Goal: Task Accomplishment & Management: Manage account settings

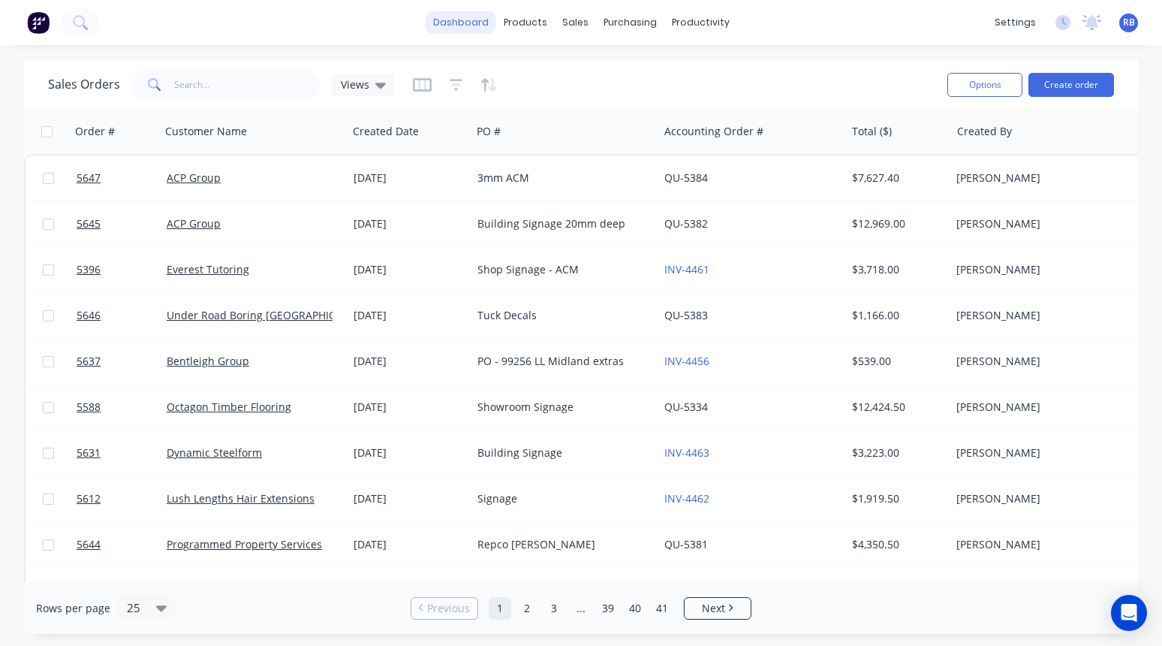
click at [463, 30] on link "dashboard" at bounding box center [461, 22] width 71 height 23
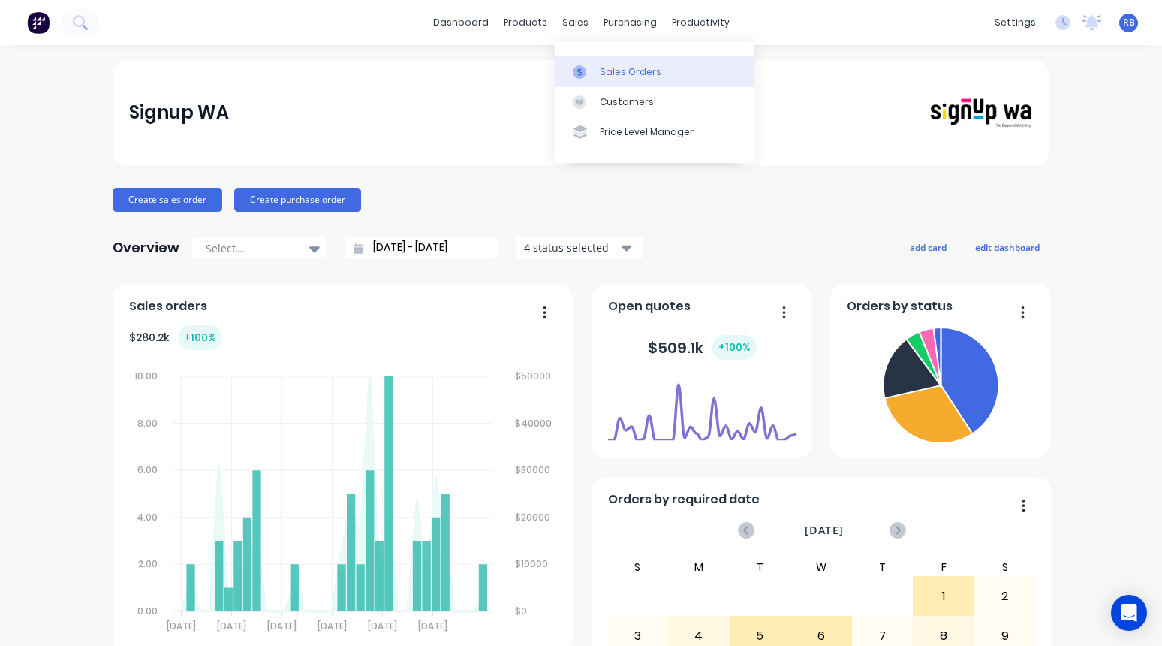
click at [628, 81] on link "Sales Orders" at bounding box center [654, 71] width 199 height 30
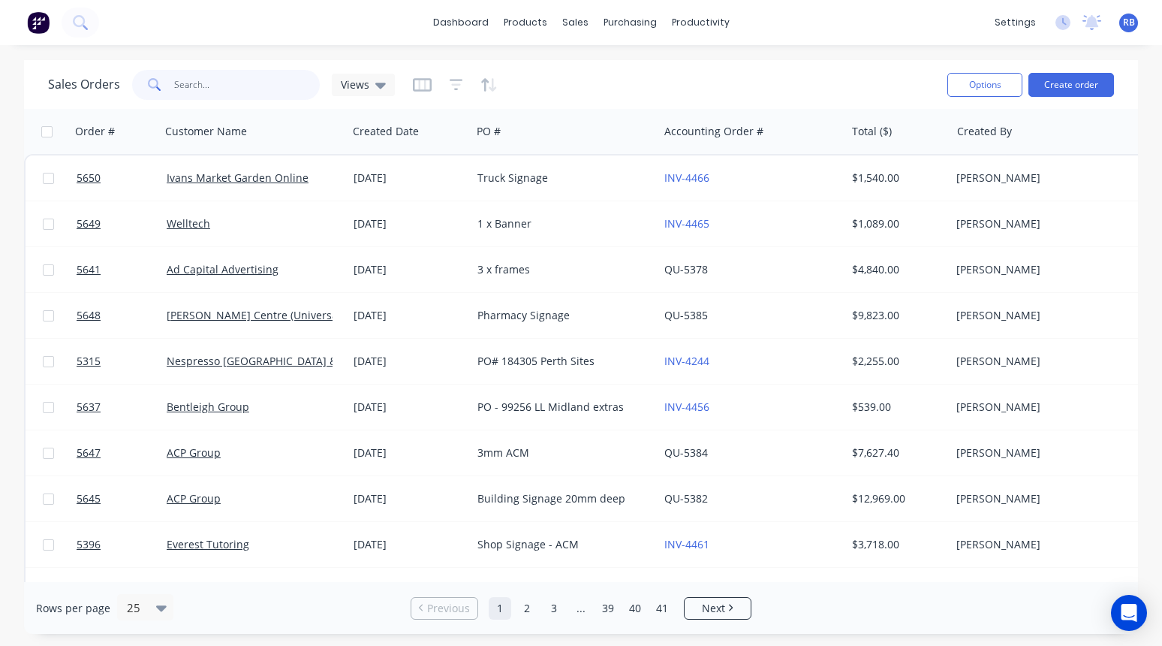
click at [196, 82] on input "text" at bounding box center [247, 85] width 146 height 30
type input "dolce"
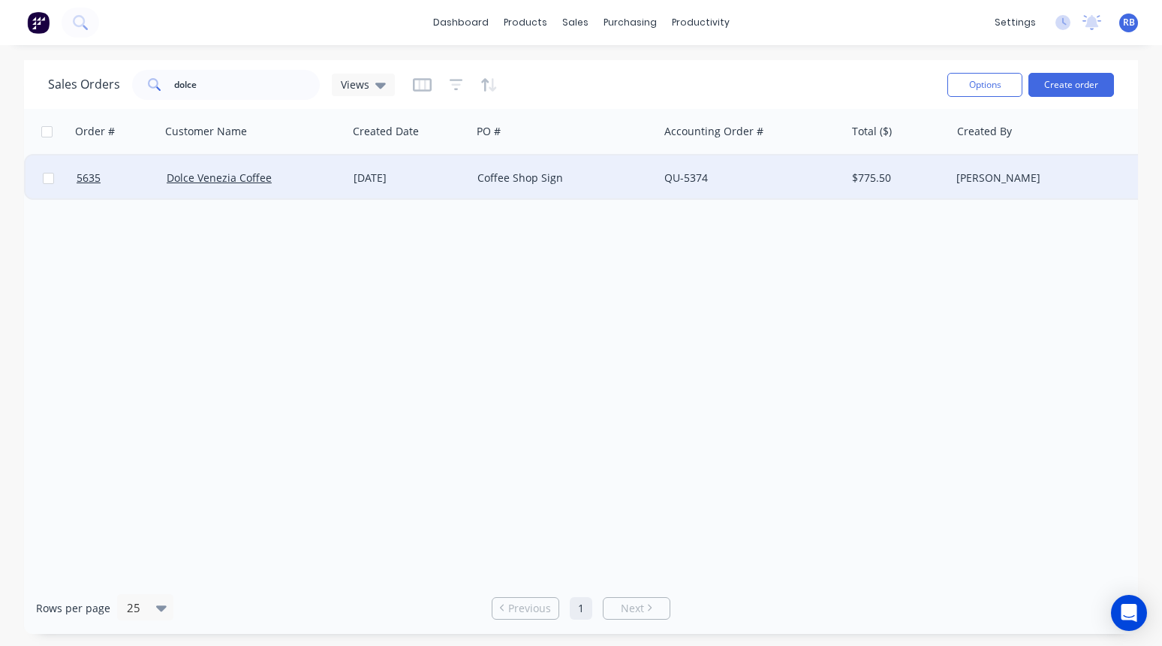
click at [294, 179] on div "Dolce Venezia Coffee" at bounding box center [250, 177] width 167 height 15
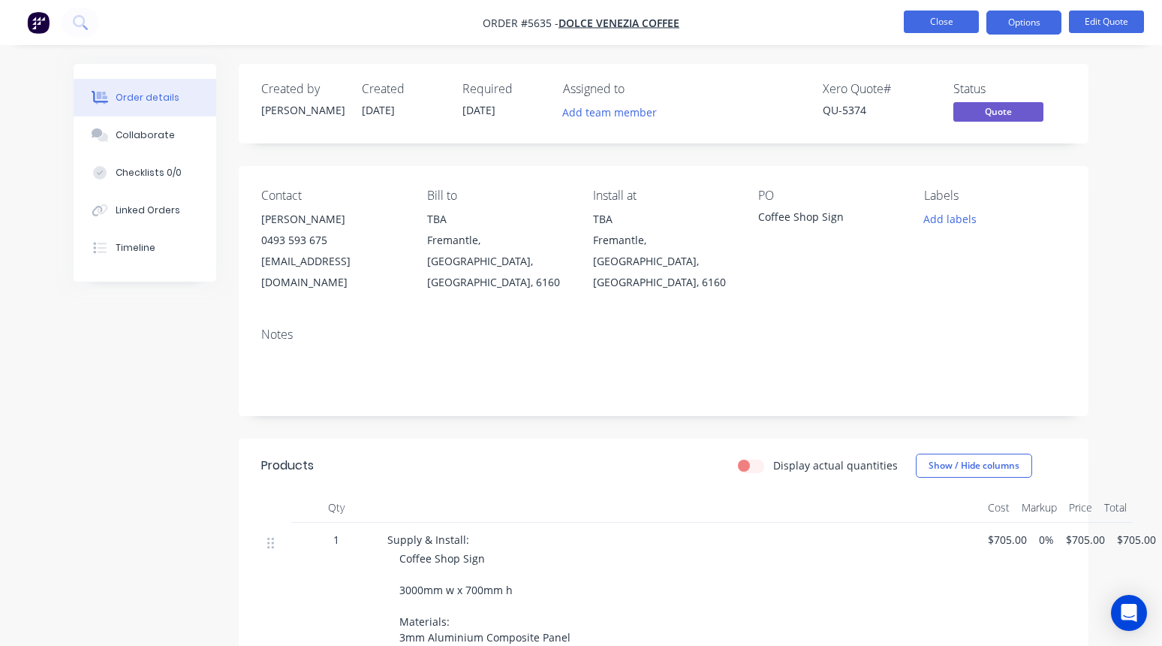
click at [918, 30] on button "Close" at bounding box center [941, 22] width 75 height 23
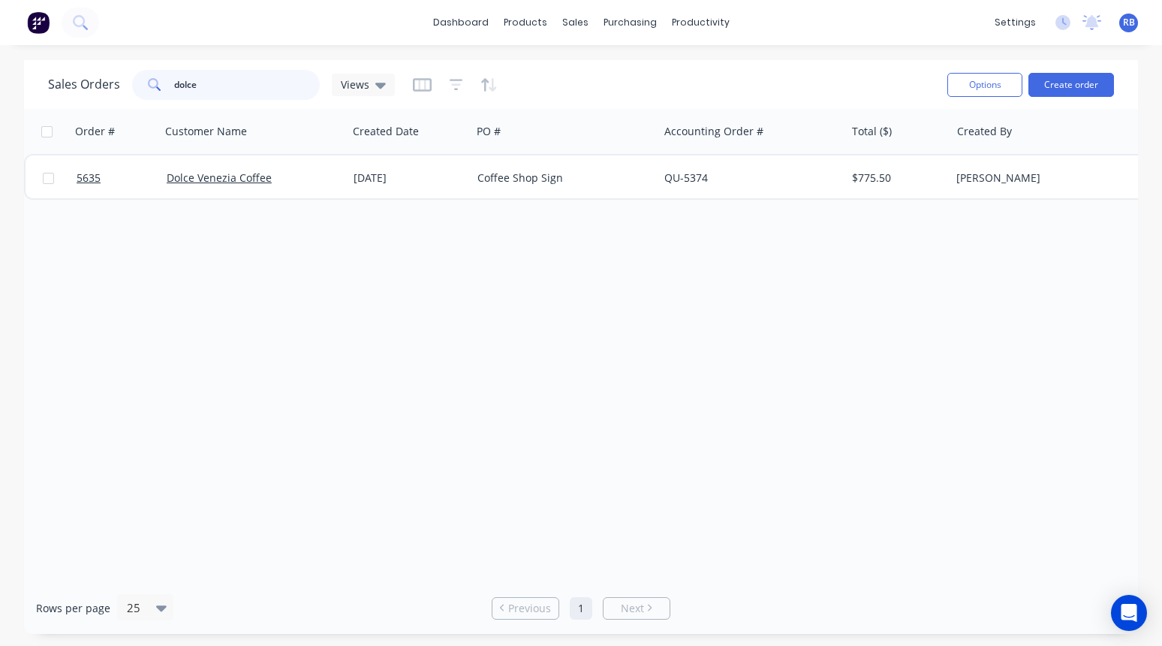
drag, startPoint x: 205, startPoint y: 83, endPoint x: 134, endPoint y: 83, distance: 70.6
click at [134, 83] on div "dolce" at bounding box center [226, 85] width 188 height 30
type input "dynamic"
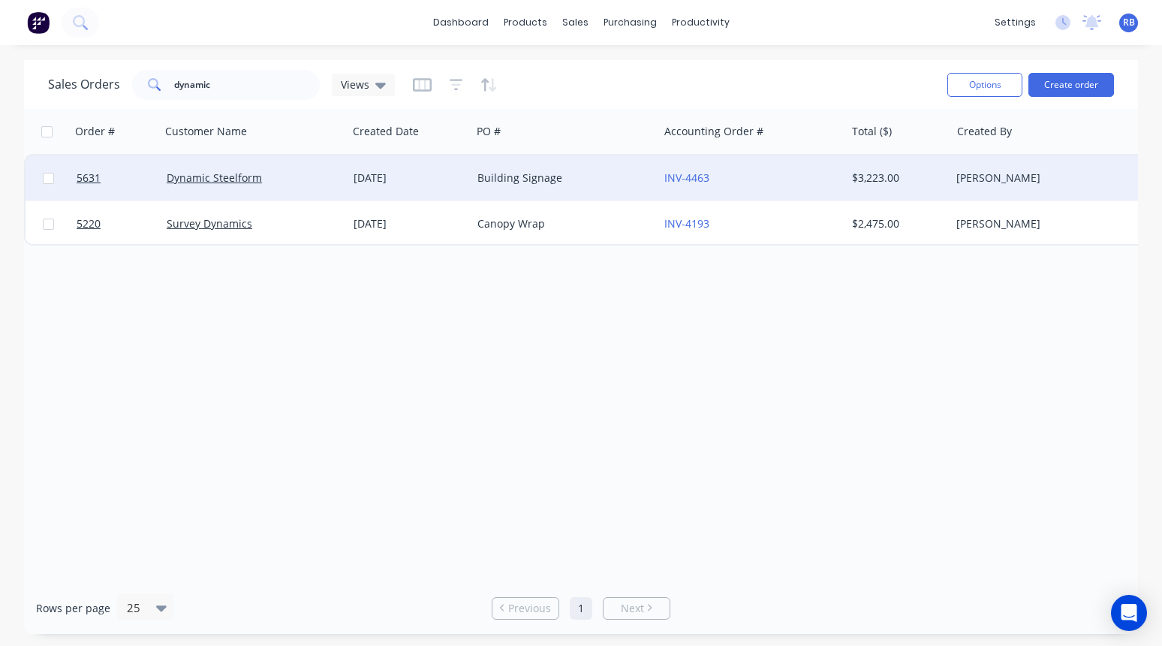
click at [296, 170] on div "Dynamic Steelform" at bounding box center [254, 177] width 187 height 45
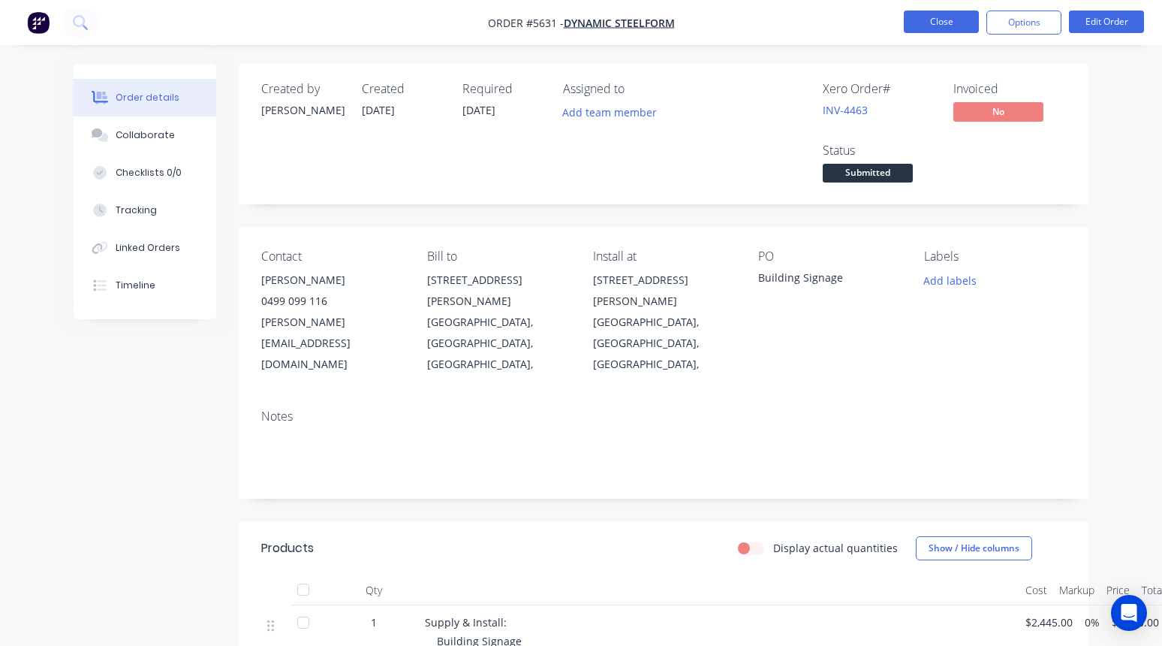
click at [918, 14] on button "Close" at bounding box center [941, 22] width 75 height 23
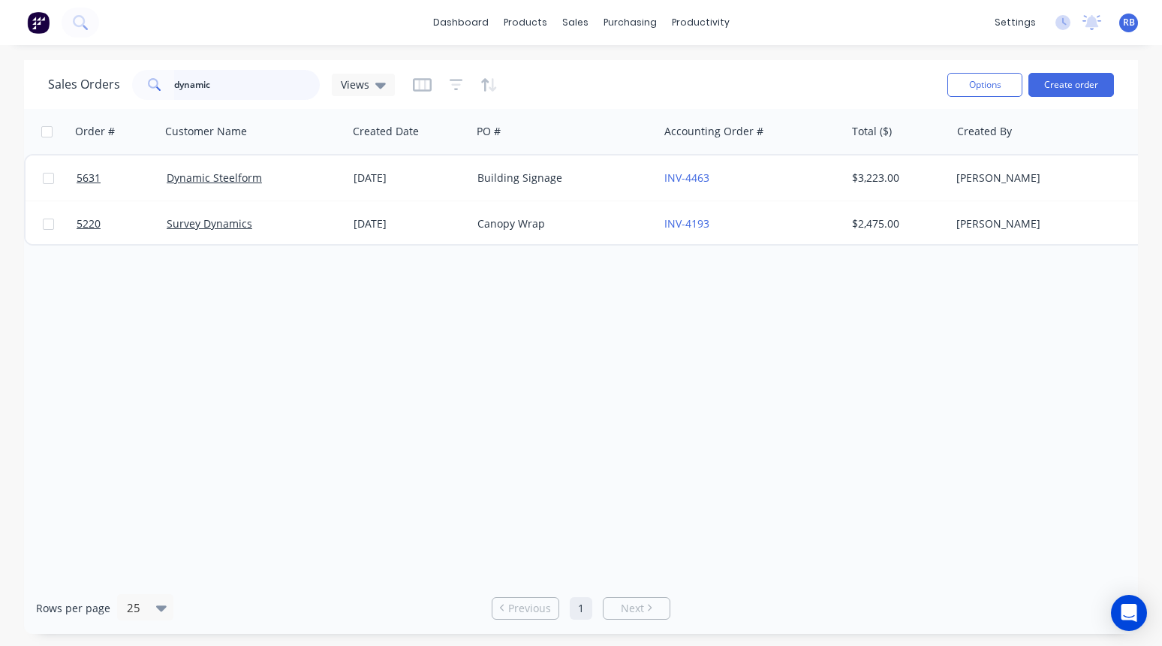
drag, startPoint x: 274, startPoint y: 89, endPoint x: 89, endPoint y: 89, distance: 184.7
click at [89, 89] on div "Sales Orders dynamic Views" at bounding box center [221, 85] width 347 height 30
type input "[PERSON_NAME]"
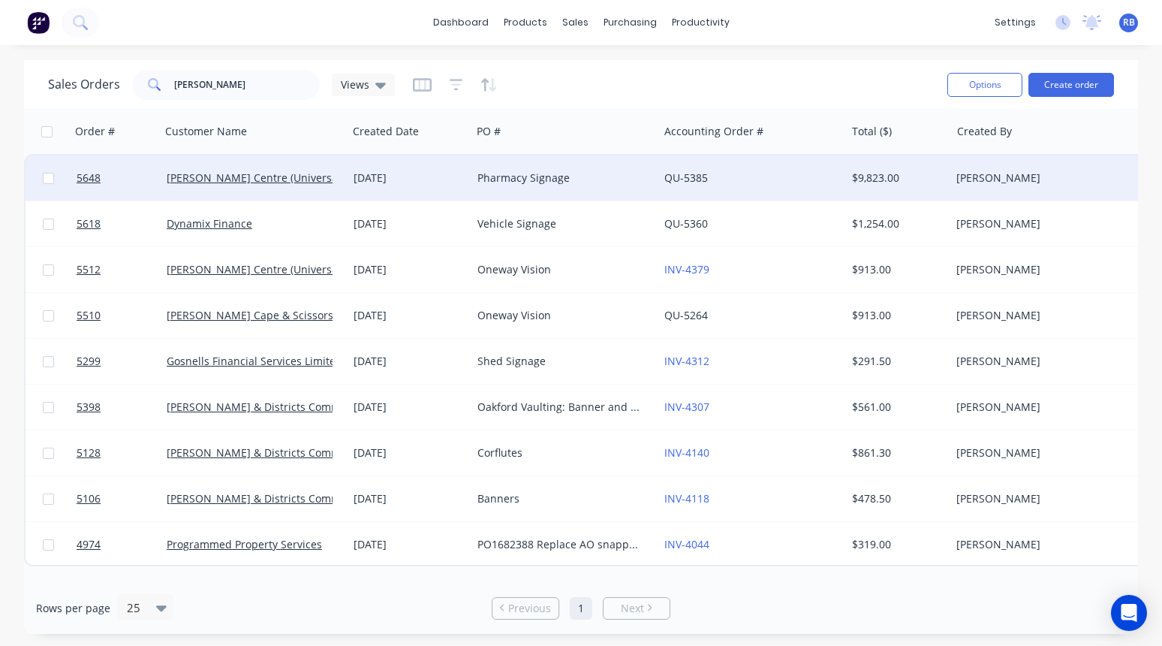
click at [586, 181] on div "Pharmacy Signage" at bounding box center [560, 177] width 167 height 15
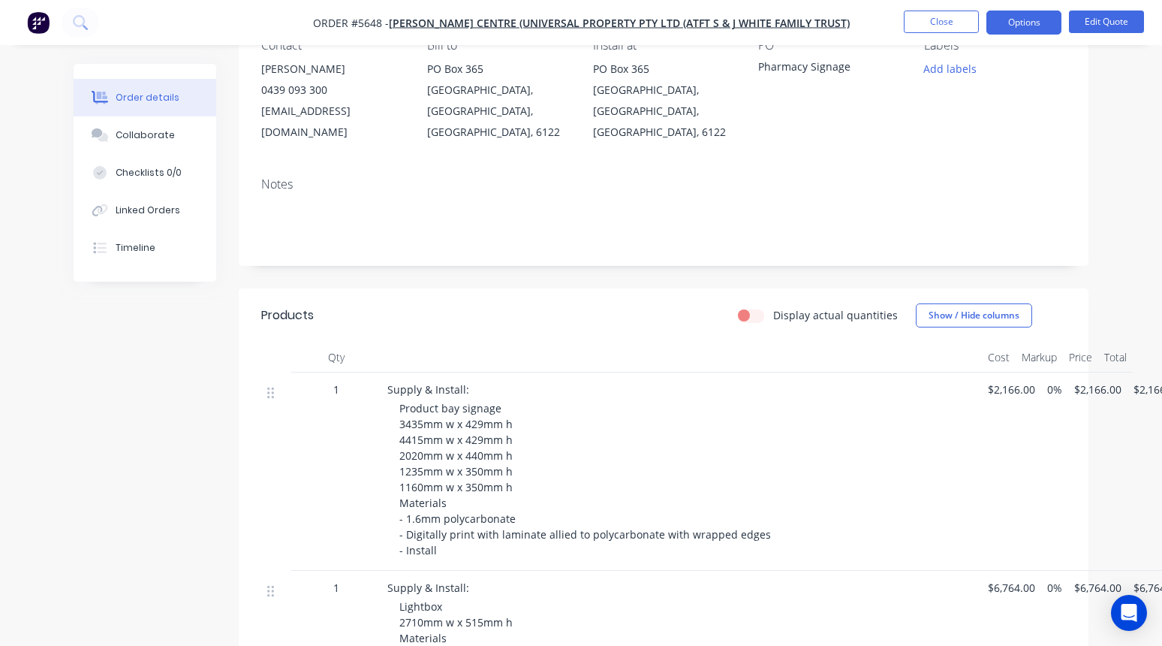
scroll to position [121, 0]
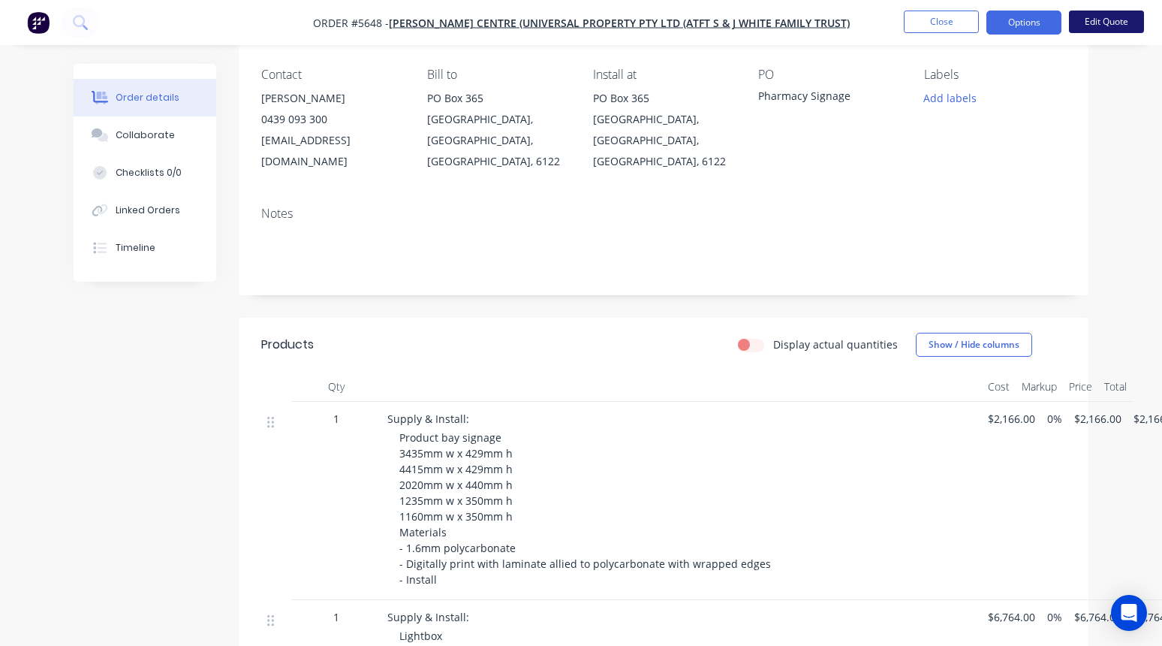
click at [1108, 26] on button "Edit Quote" at bounding box center [1106, 22] width 75 height 23
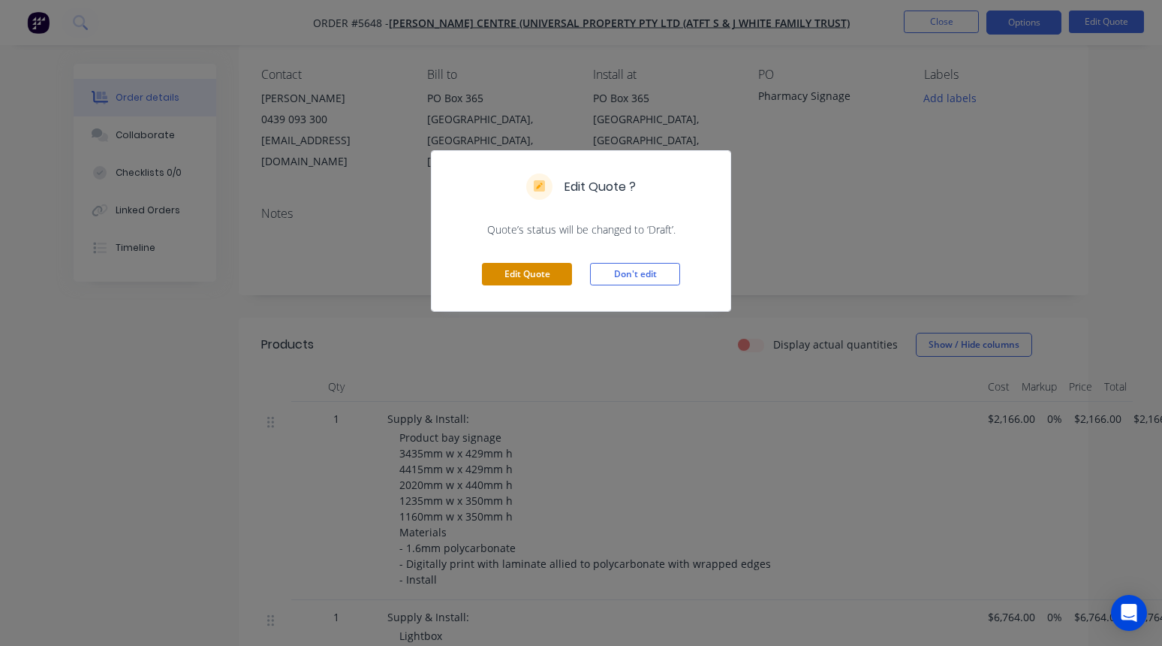
click at [531, 266] on button "Edit Quote" at bounding box center [527, 274] width 90 height 23
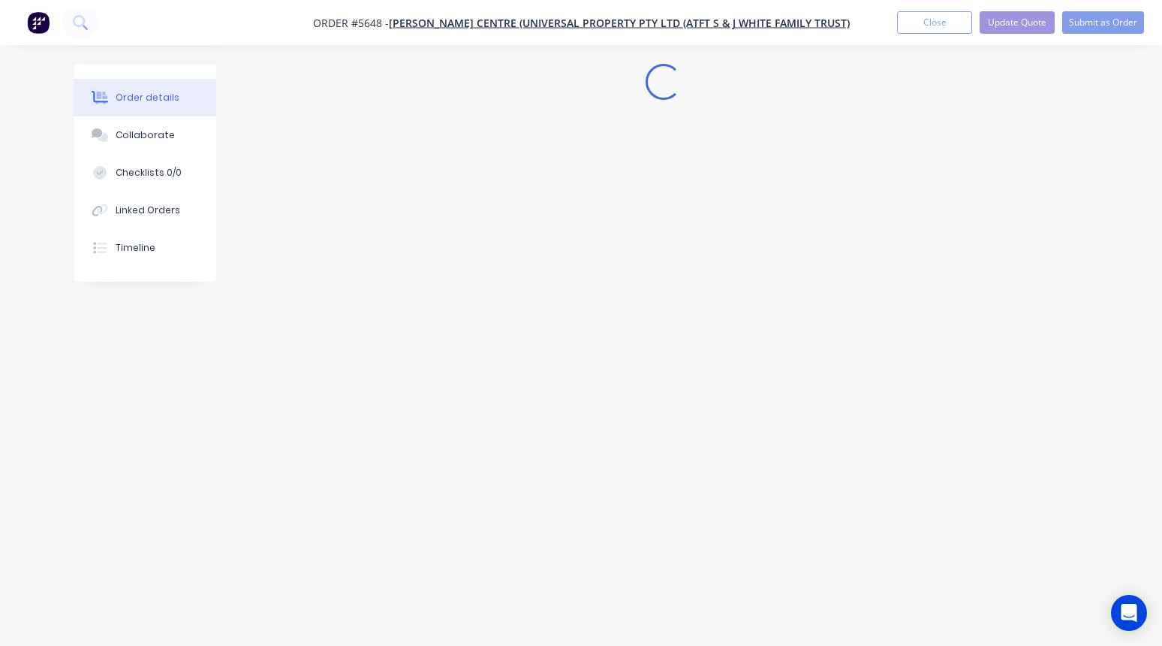
scroll to position [0, 0]
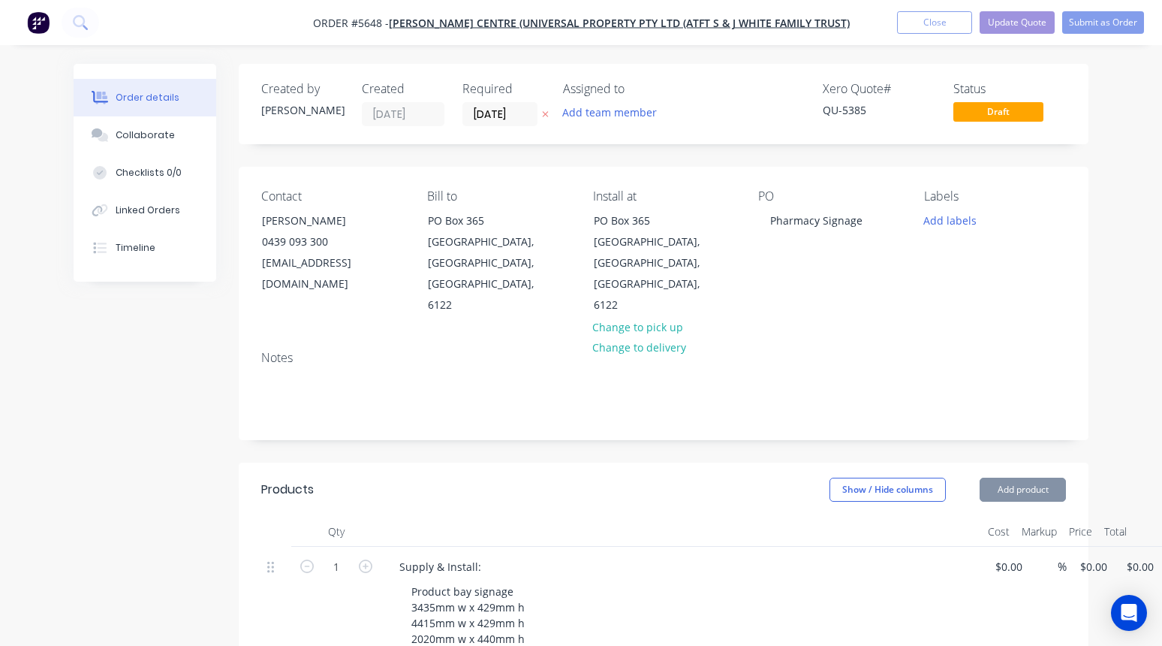
type input "$2,166.00"
type input "$6,764.00"
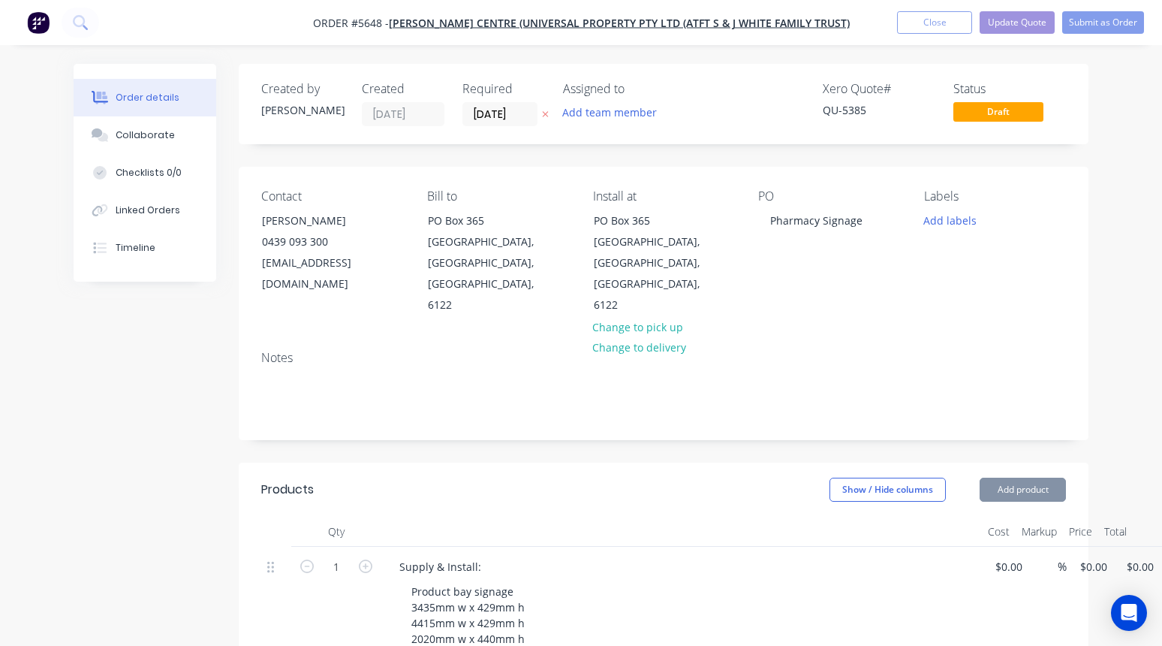
type input "$6,764.00"
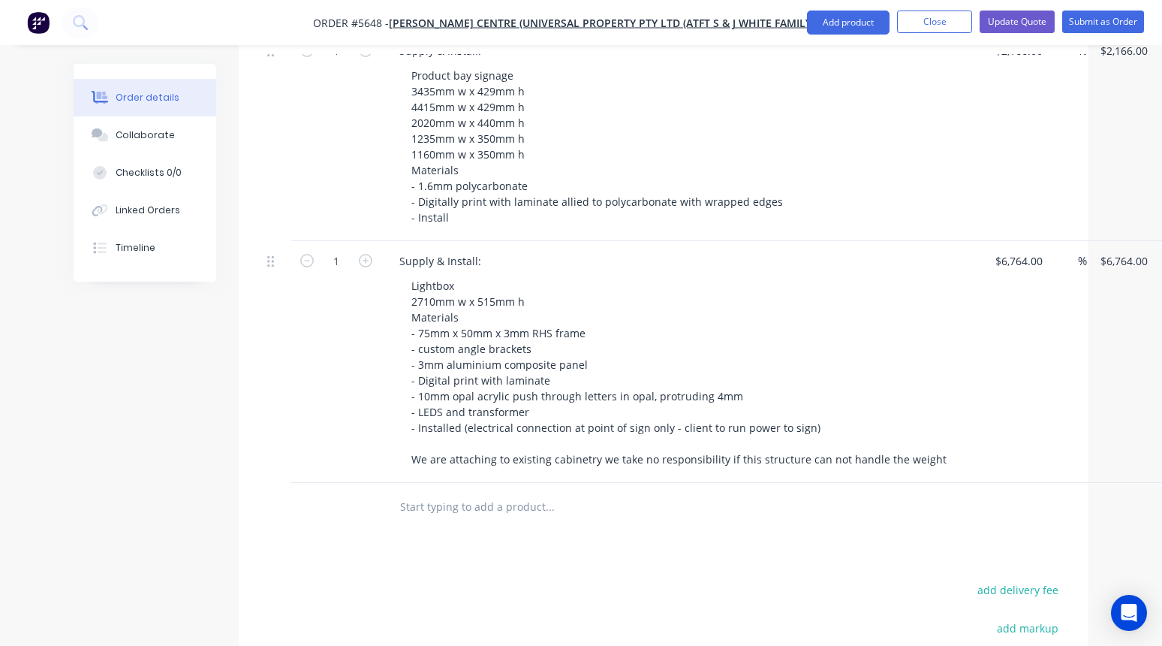
scroll to position [589, 0]
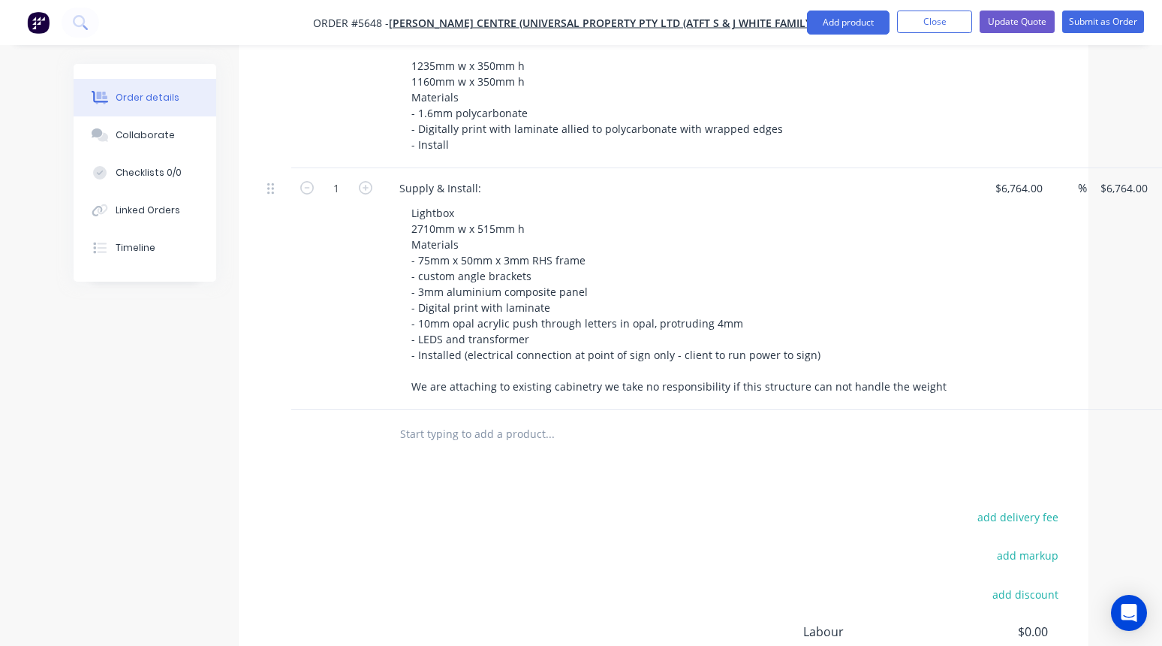
click at [450, 419] on input "text" at bounding box center [549, 434] width 300 height 30
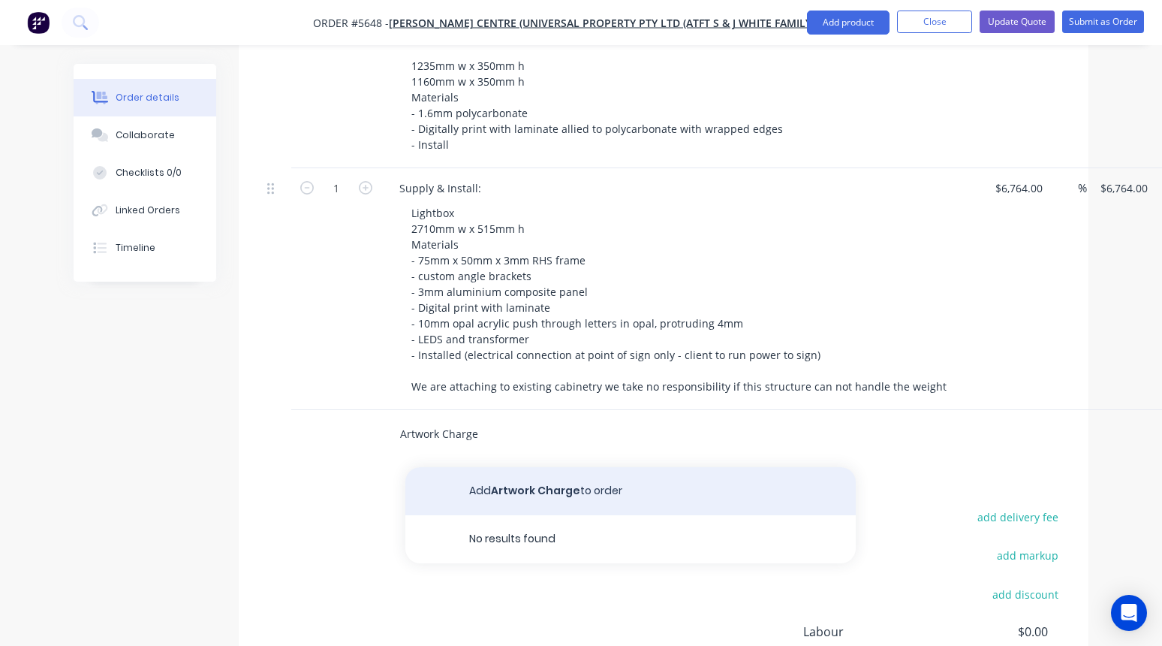
type input "Artwork Charge"
click at [480, 467] on button "Add Artwork Charge to order" at bounding box center [630, 491] width 450 height 48
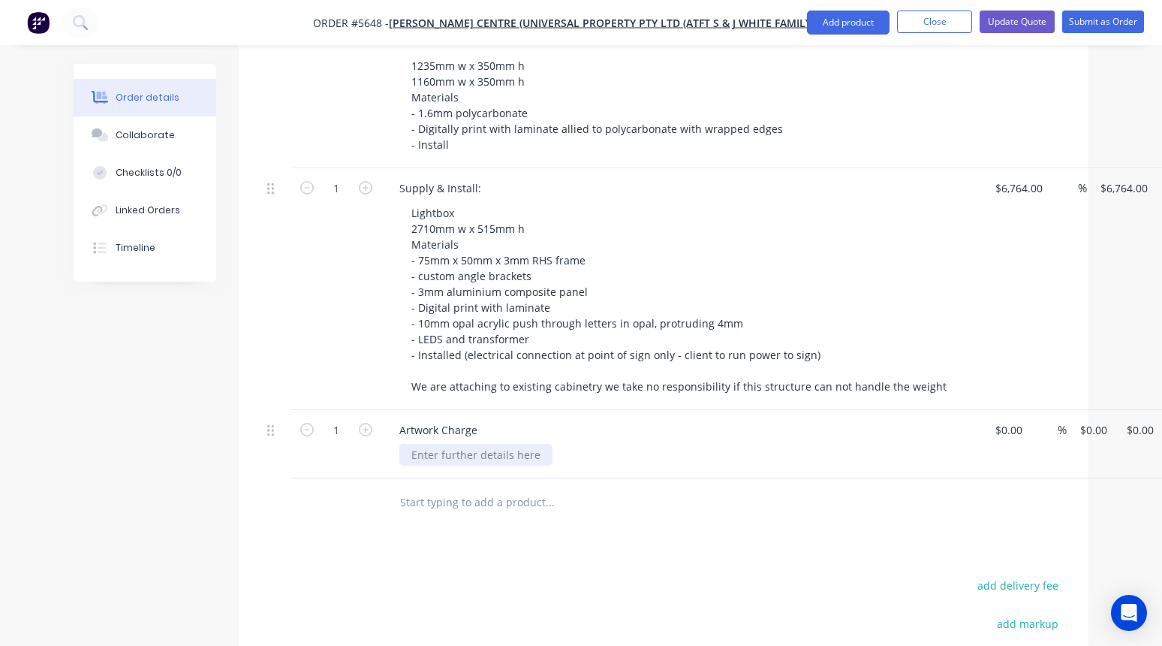
click at [424, 444] on div at bounding box center [475, 455] width 153 height 22
click at [1012, 410] on div "1 Artwork Charge Charged @ $95 p/h % $0.00 $0.00 $0.00 $0.00" at bounding box center [663, 444] width 805 height 68
type input "$95.00"
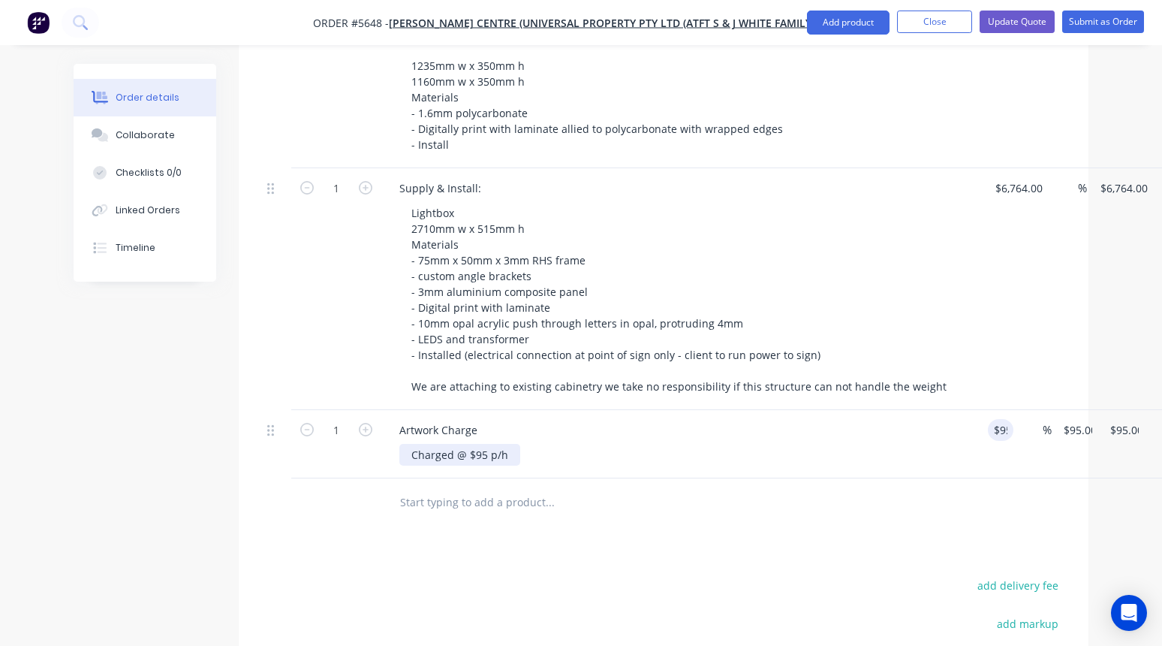
click at [495, 444] on div "Charged @ $95 p/h" at bounding box center [459, 455] width 121 height 22
click at [504, 444] on div "Charged @ $95 p/h" at bounding box center [459, 455] width 121 height 22
click at [516, 444] on div "Charged @ $95 p/h. estimate of" at bounding box center [490, 455] width 183 height 22
click at [568, 444] on div "Charged @ $95 p/h. Estimate of" at bounding box center [490, 455] width 183 height 22
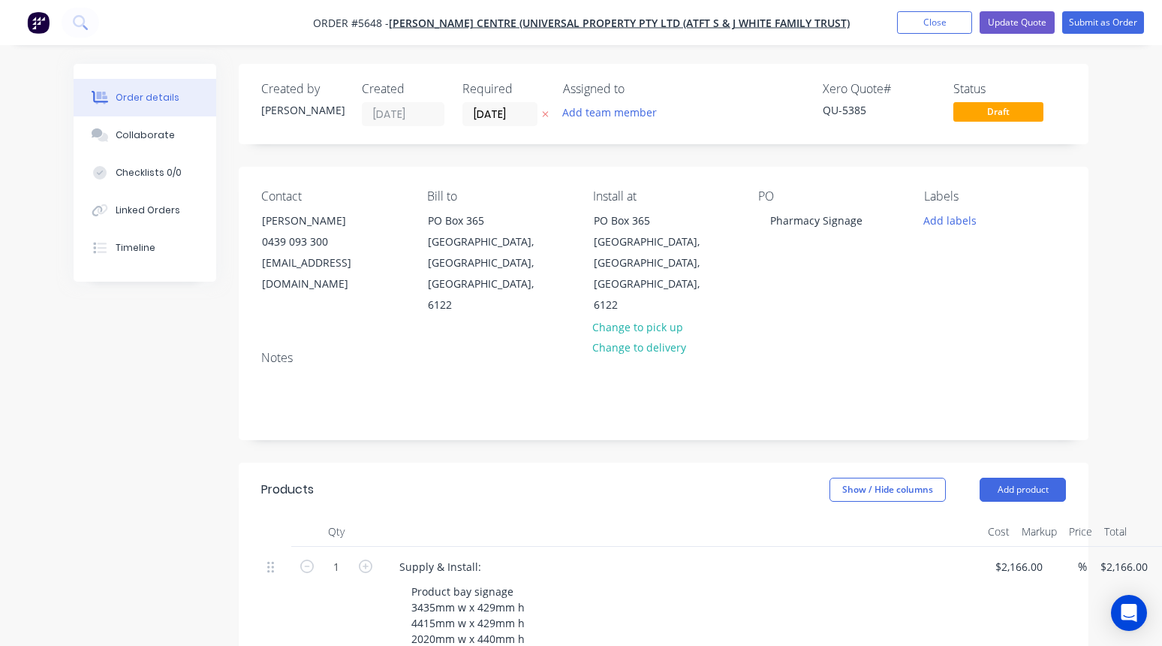
scroll to position [0, 0]
click at [1018, 23] on button "Update Quote" at bounding box center [1017, 22] width 75 height 23
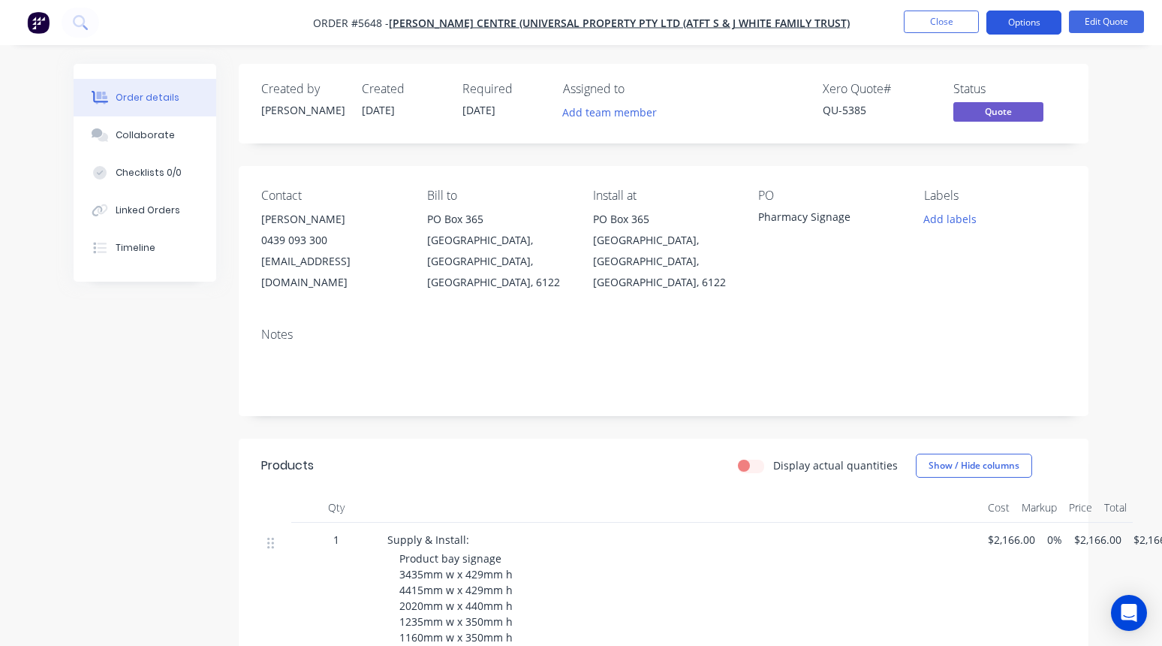
click at [1020, 20] on button "Options" at bounding box center [1023, 23] width 75 height 24
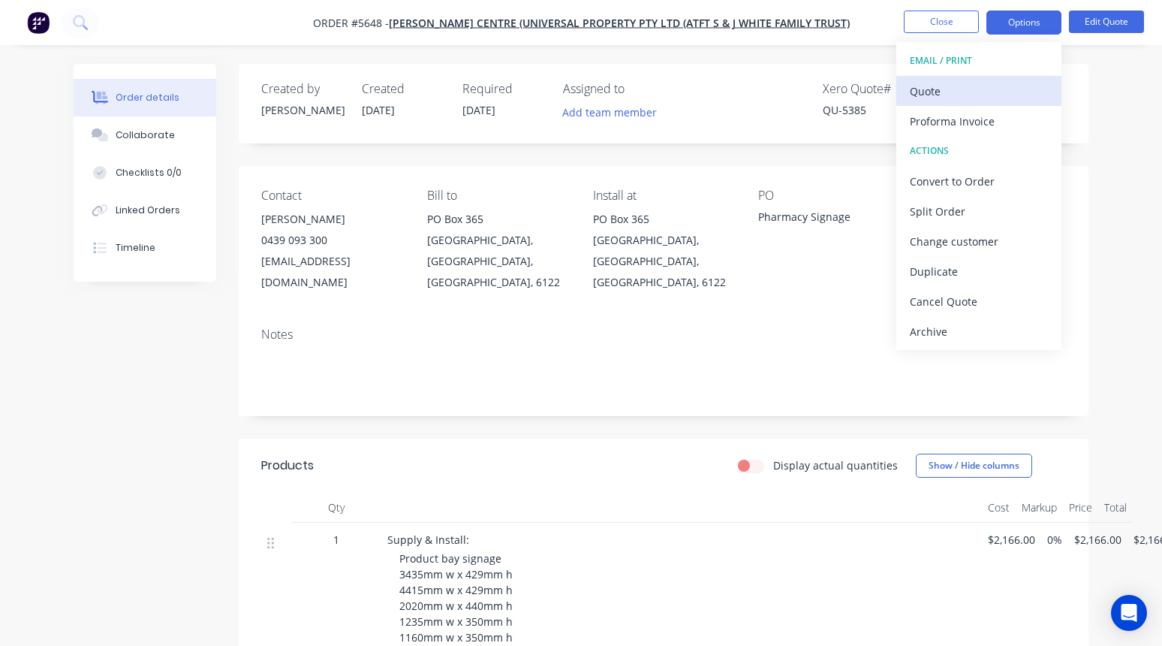
click at [939, 87] on div "Quote" at bounding box center [979, 91] width 138 height 22
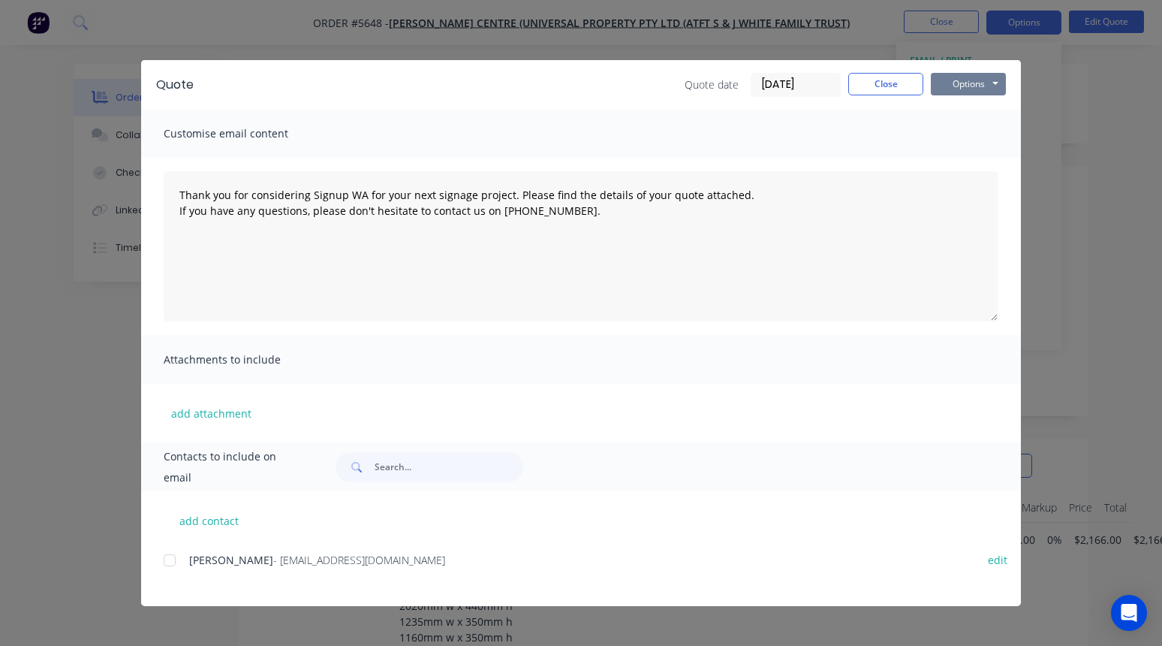
click at [986, 81] on button "Options" at bounding box center [968, 84] width 75 height 23
click at [967, 137] on button "Print" at bounding box center [979, 135] width 96 height 25
type textarea "Thank you for considering Signup WA for your next signage project. Please find …"
click at [881, 77] on button "Close" at bounding box center [885, 84] width 75 height 23
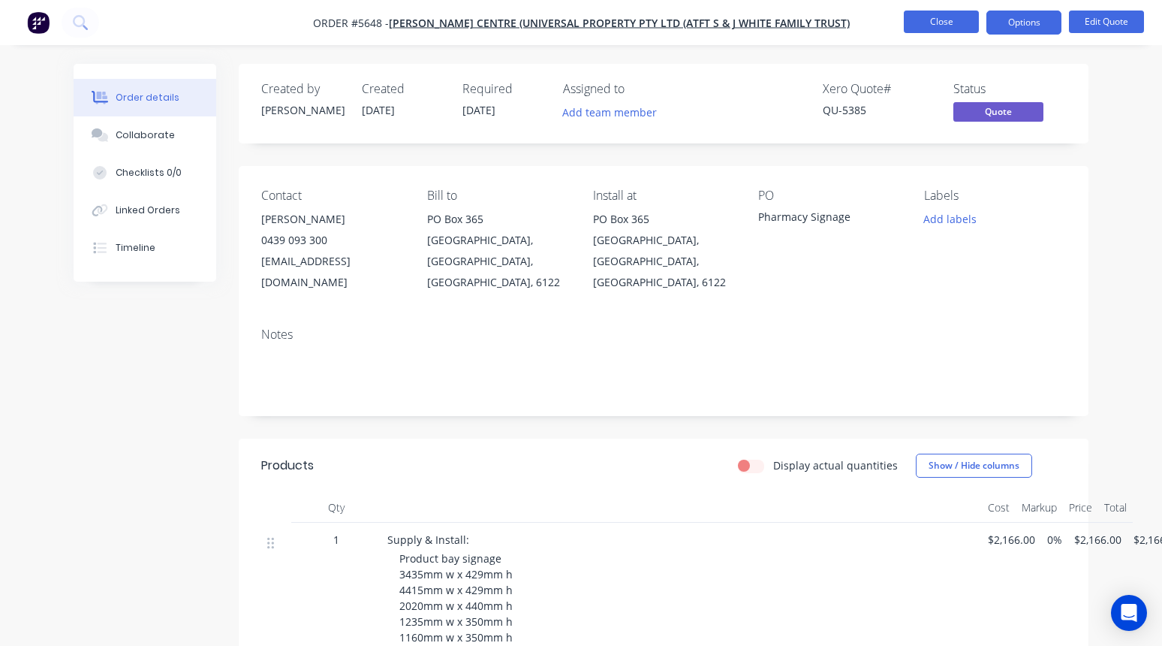
click at [936, 28] on button "Close" at bounding box center [941, 22] width 75 height 23
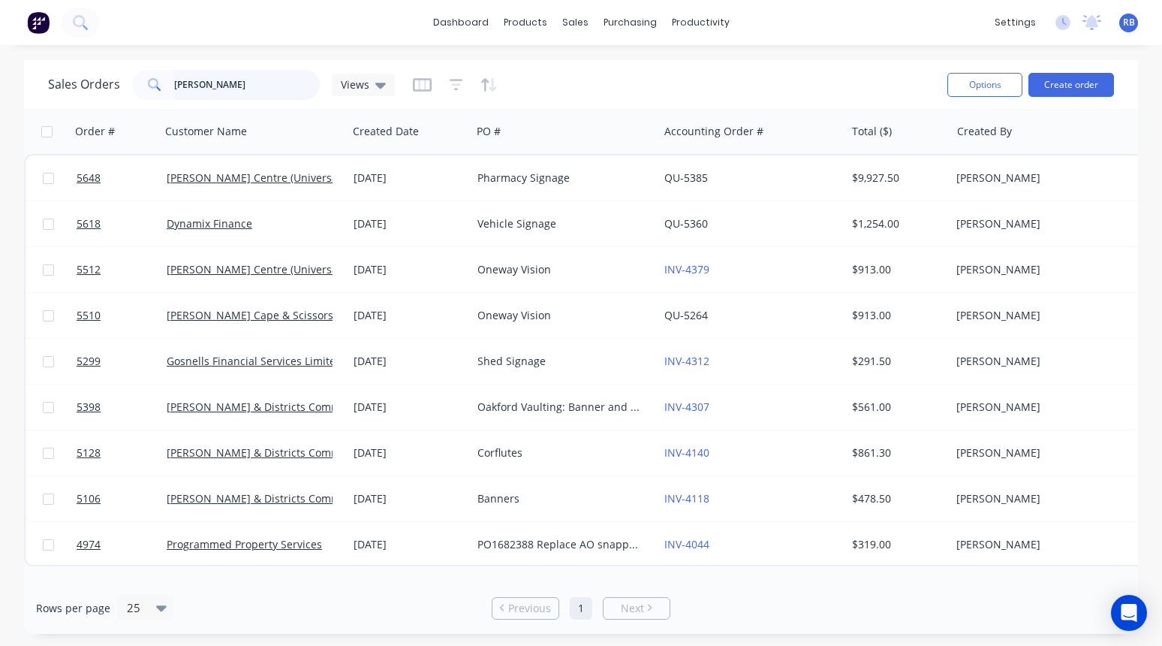
drag, startPoint x: 217, startPoint y: 91, endPoint x: 118, endPoint y: 91, distance: 99.1
click at [118, 91] on div "Sales Orders [PERSON_NAME] Views" at bounding box center [221, 85] width 347 height 30
type input "b"
type input "genu"
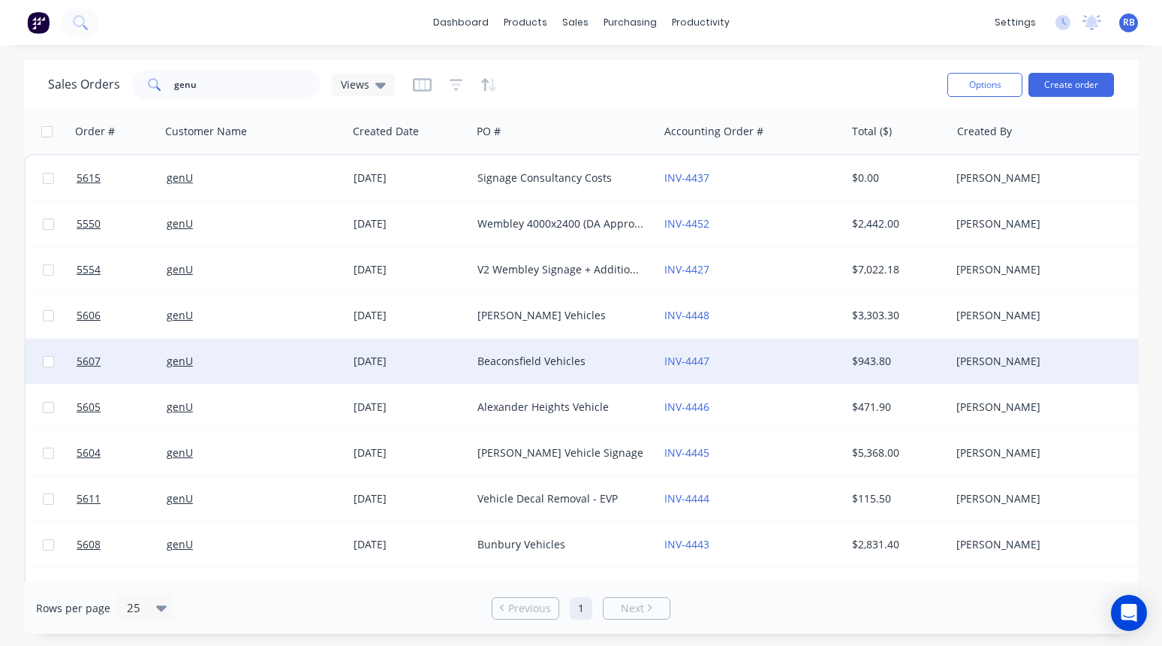
click at [281, 355] on div "genU" at bounding box center [250, 361] width 167 height 15
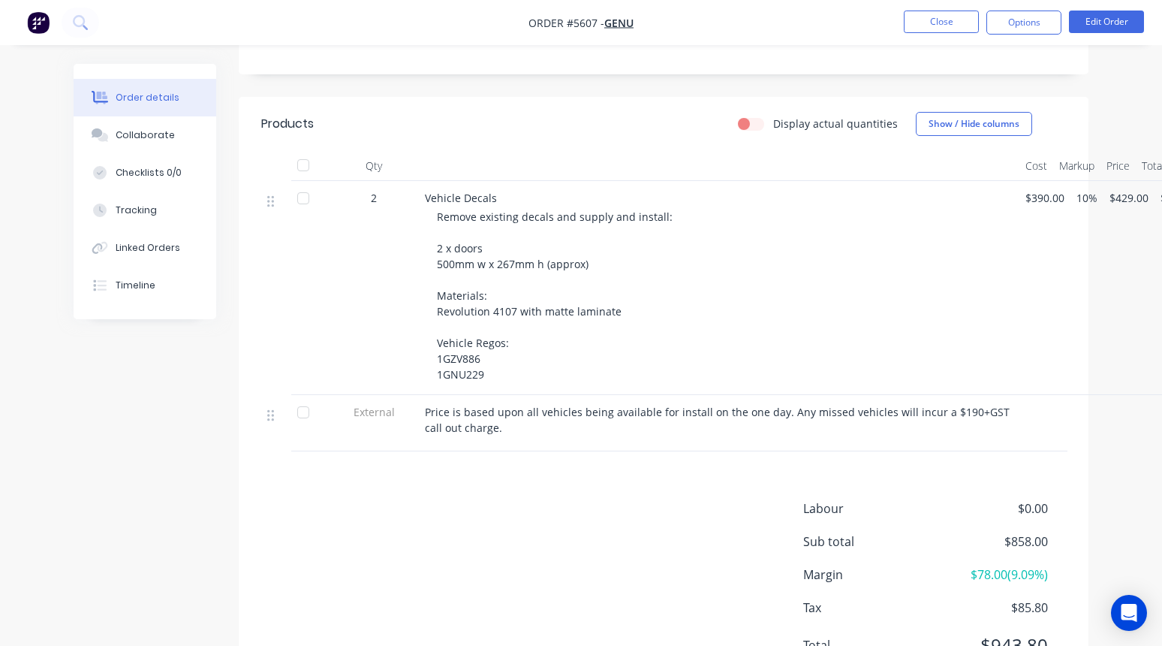
scroll to position [448, 0]
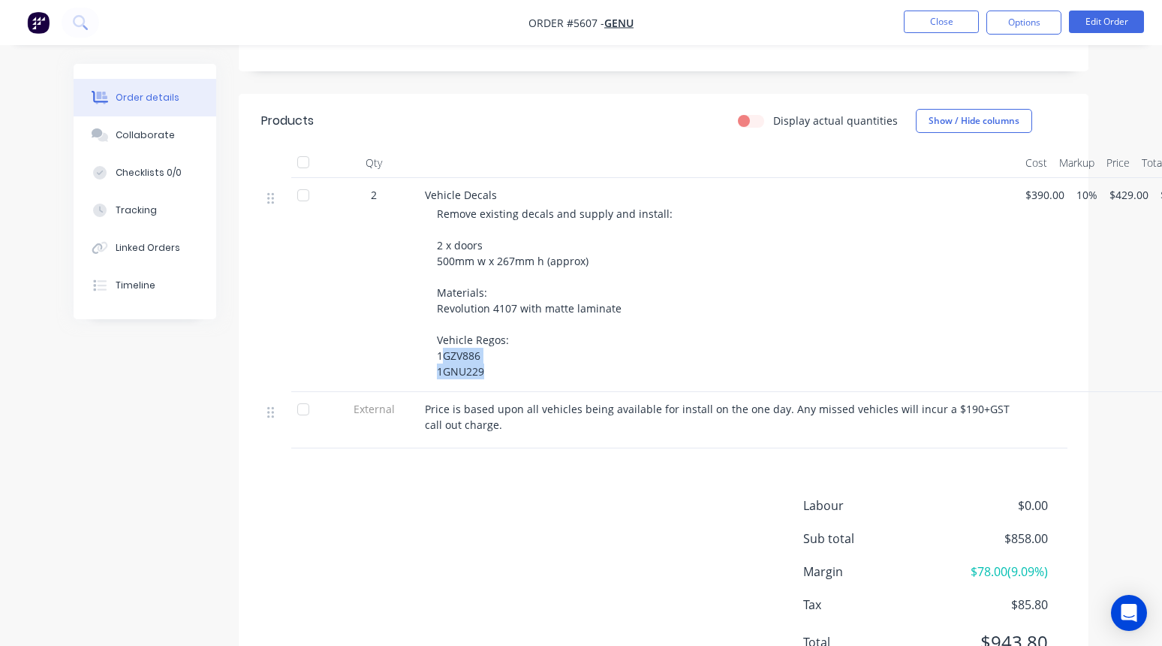
drag, startPoint x: 489, startPoint y: 315, endPoint x: 446, endPoint y: 296, distance: 47.4
click at [446, 296] on div "Vehicle Decals Remove existing decals and supply and install: 2 x doors 500mm w…" at bounding box center [719, 285] width 601 height 214
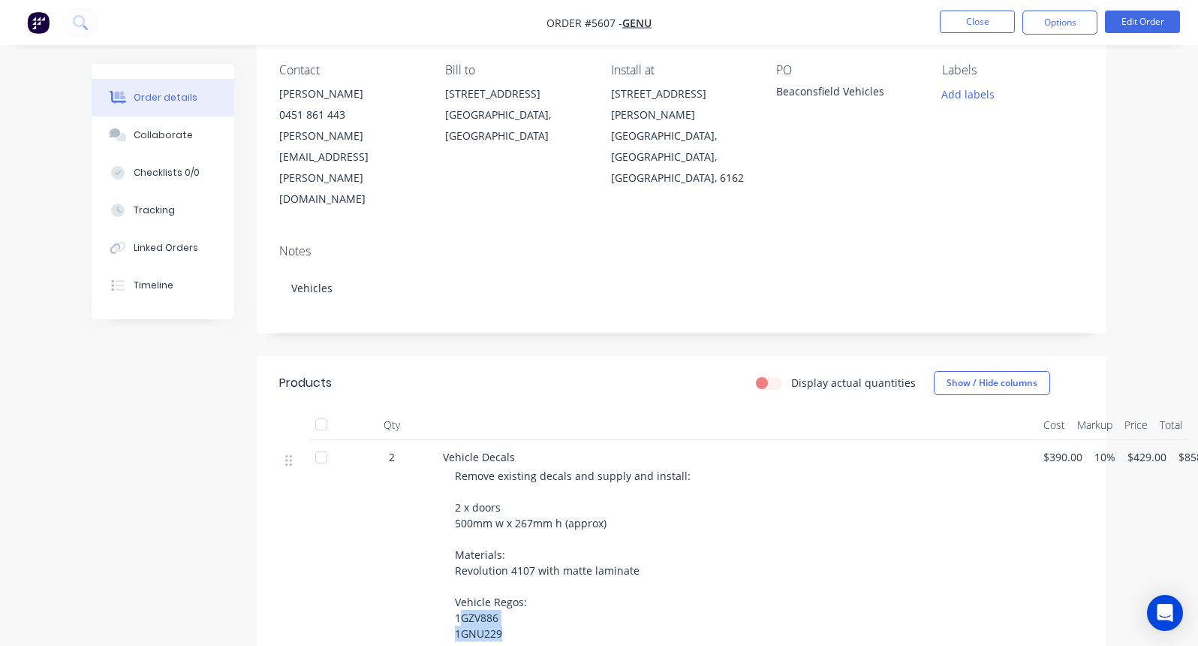
scroll to position [196, 0]
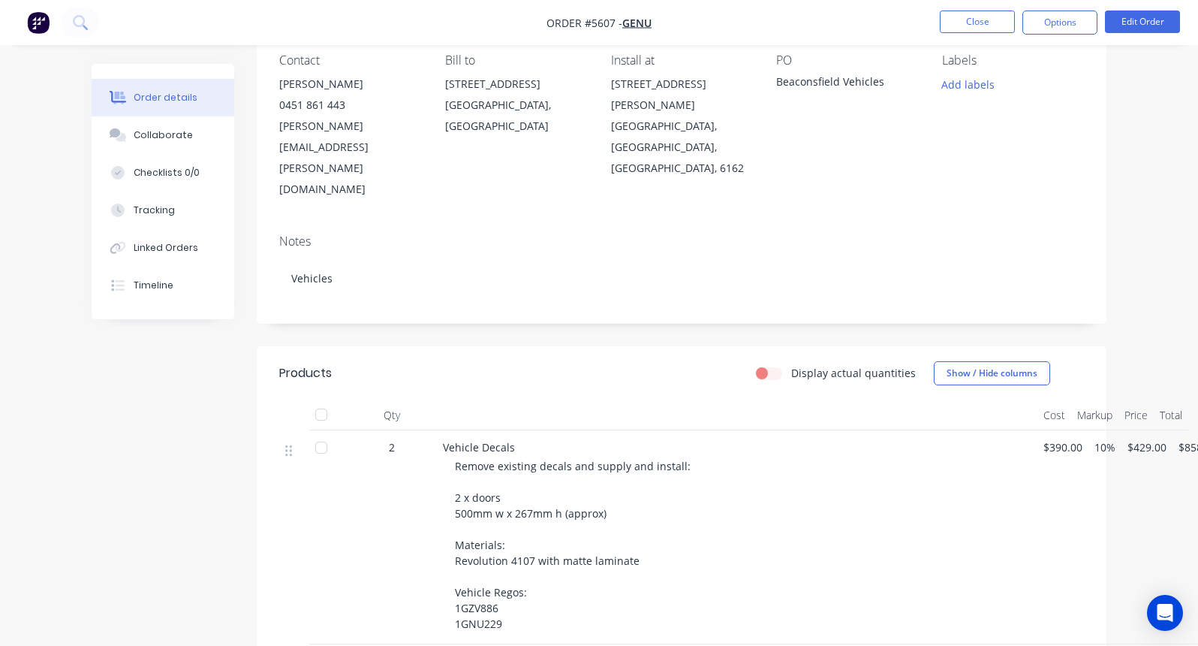
click at [511, 470] on div "Remove existing decals and supply and install: 2 x doors 500mm w x 267mm h (app…" at bounding box center [743, 544] width 577 height 173
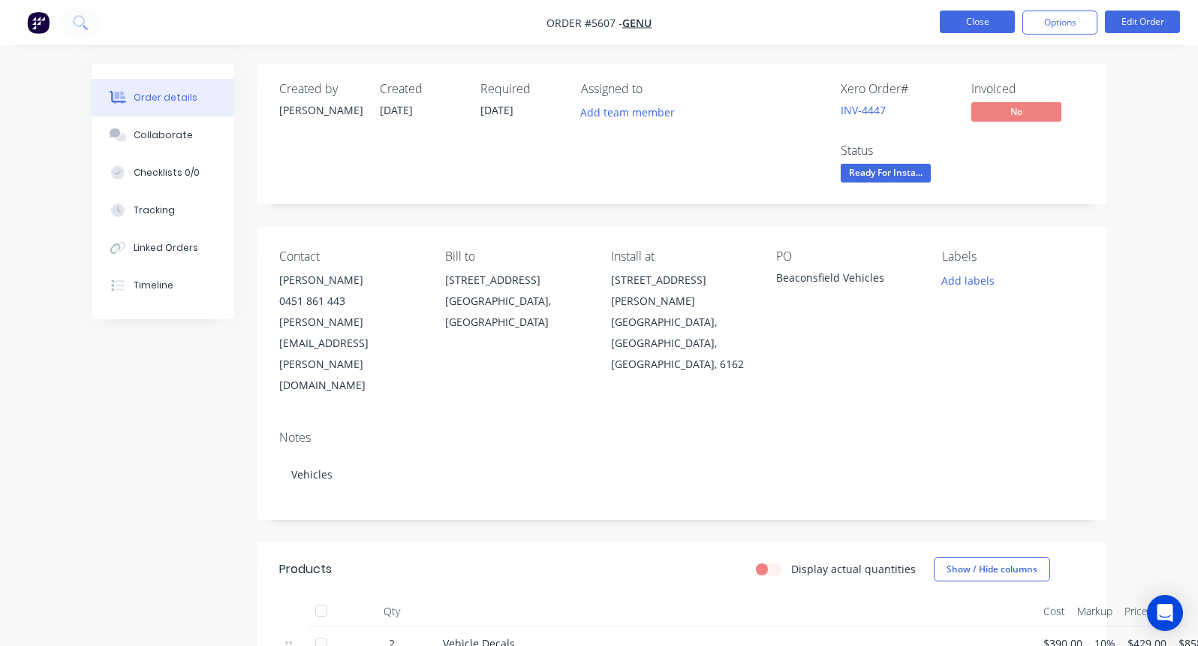
scroll to position [0, 0]
click at [964, 31] on button "Close" at bounding box center [977, 22] width 75 height 23
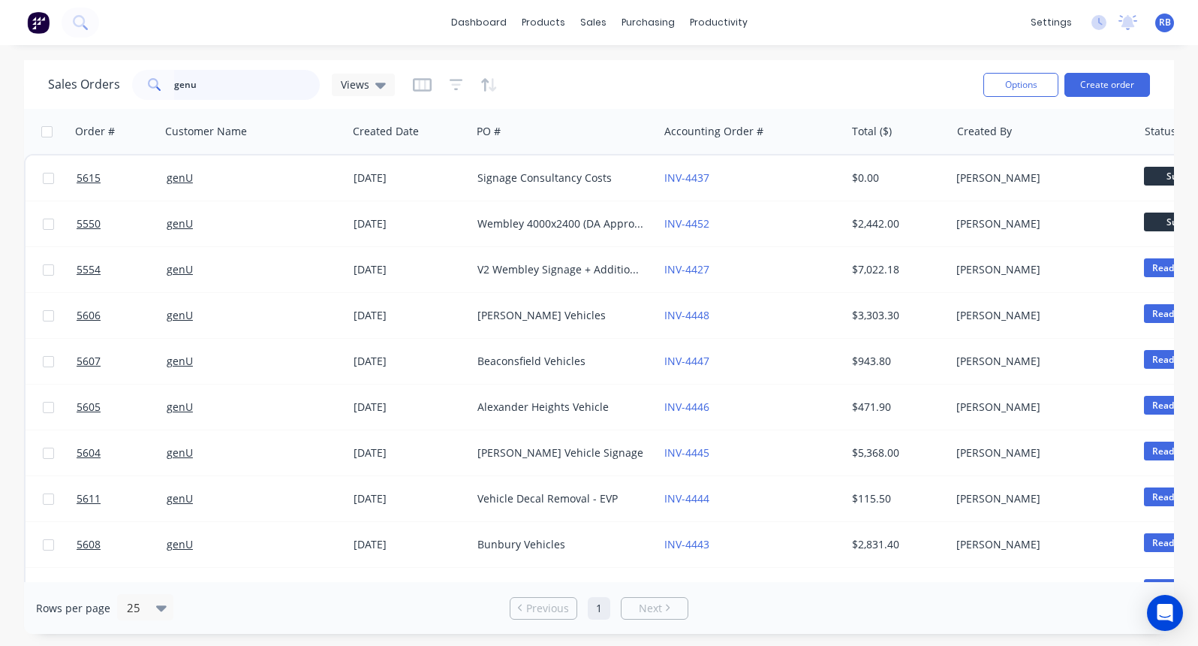
drag, startPoint x: 209, startPoint y: 83, endPoint x: 161, endPoint y: 83, distance: 47.3
click at [161, 83] on div "genu" at bounding box center [226, 85] width 188 height 30
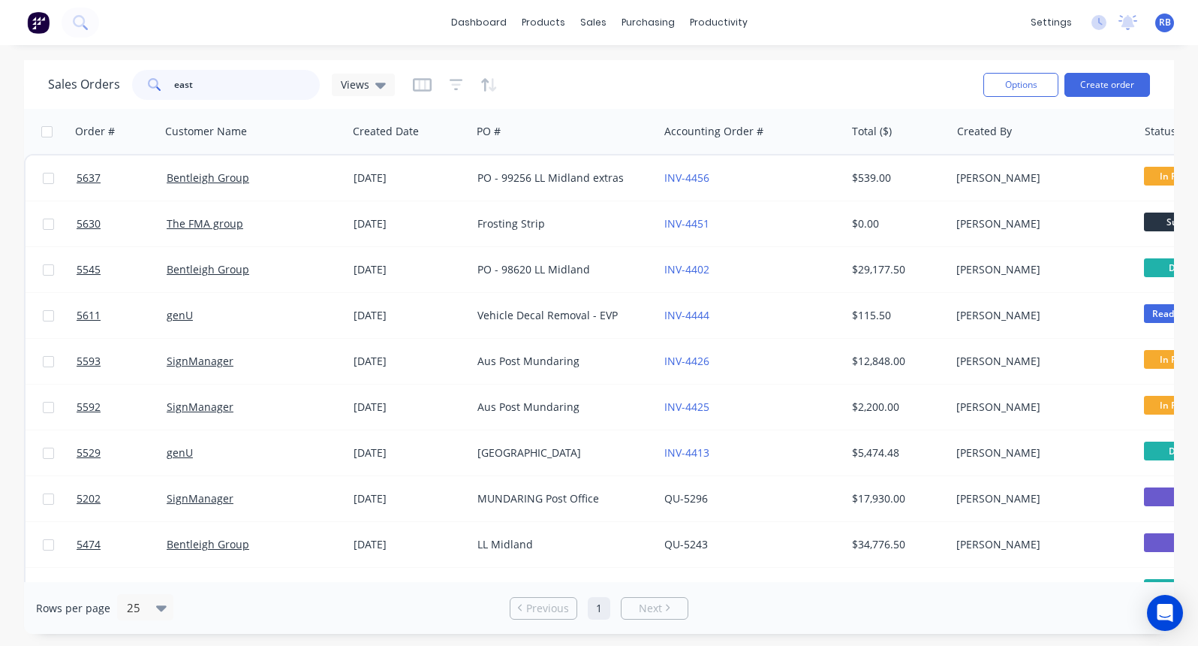
drag, startPoint x: 210, startPoint y: 83, endPoint x: 144, endPoint y: 83, distance: 66.1
click at [144, 83] on div "east" at bounding box center [226, 85] width 188 height 30
type input "dolce"
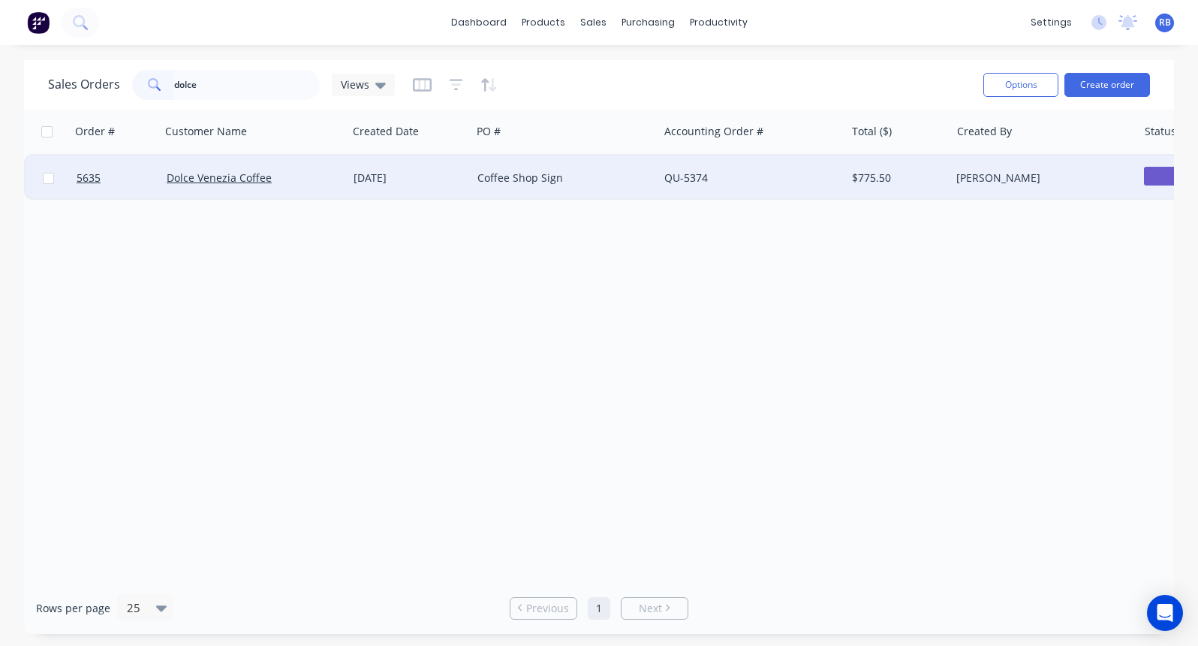
click at [292, 176] on div "Dolce Venezia Coffee" at bounding box center [250, 177] width 167 height 15
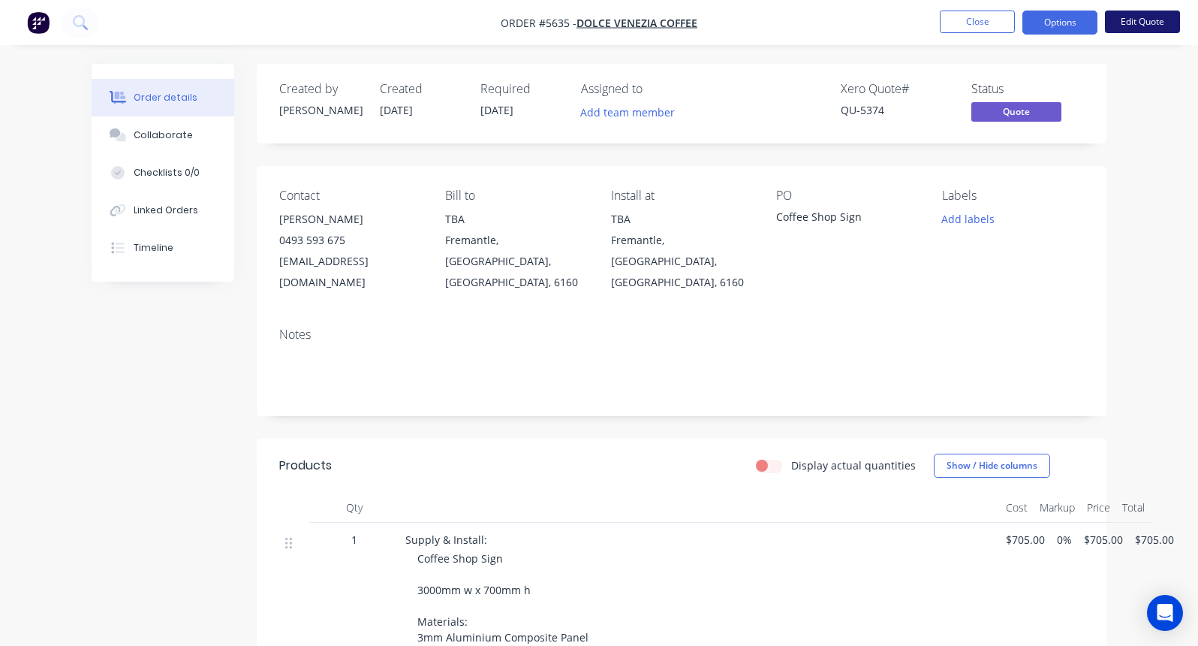
click at [1150, 14] on button "Edit Quote" at bounding box center [1142, 22] width 75 height 23
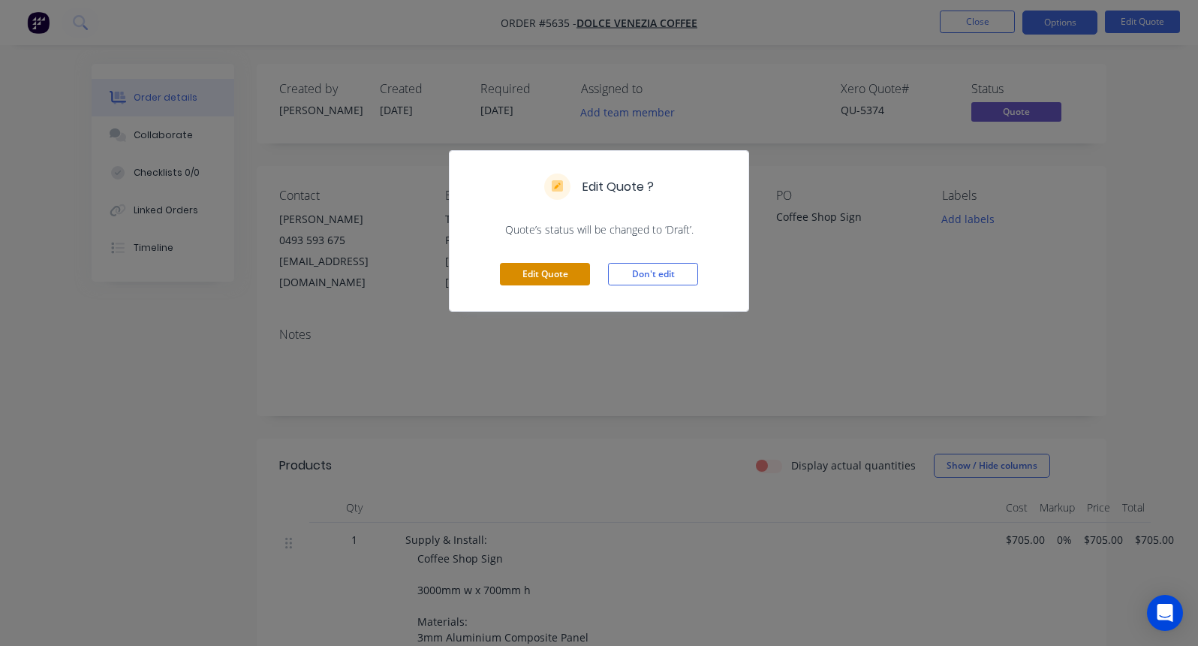
click at [551, 278] on button "Edit Quote" at bounding box center [545, 274] width 90 height 23
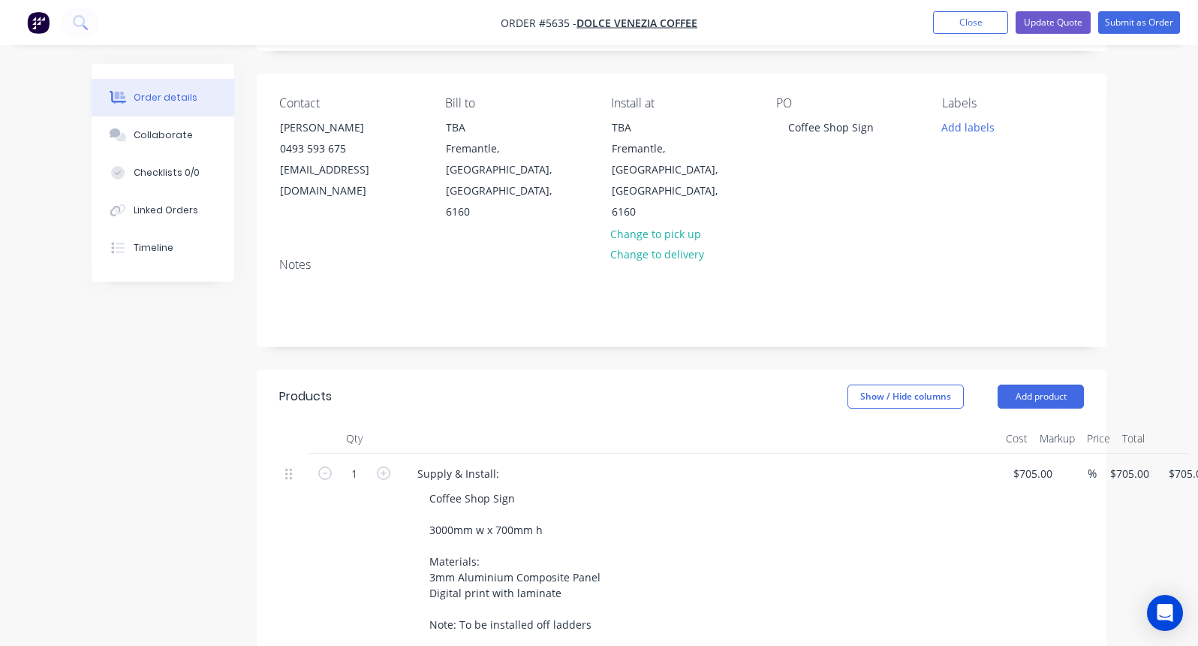
scroll to position [227, 0]
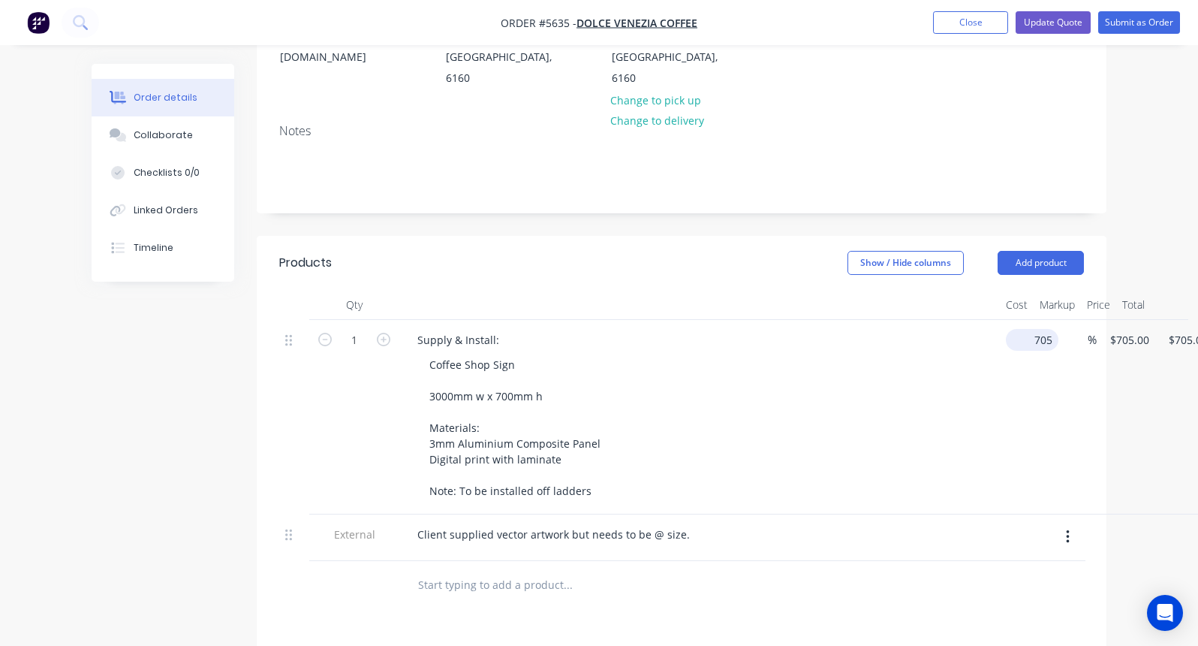
click at [1043, 320] on div "1 Supply & Install: Coffee Shop Sign 3000mm w x 700mm h Materials: 3mm Aluminiu…" at bounding box center [681, 417] width 805 height 194
type input "$690.00"
click at [833, 354] on div "Coffee Shop Sign 3000mm w x 700mm h Materials: 3mm Aluminium Composite Panel Di…" at bounding box center [705, 428] width 577 height 148
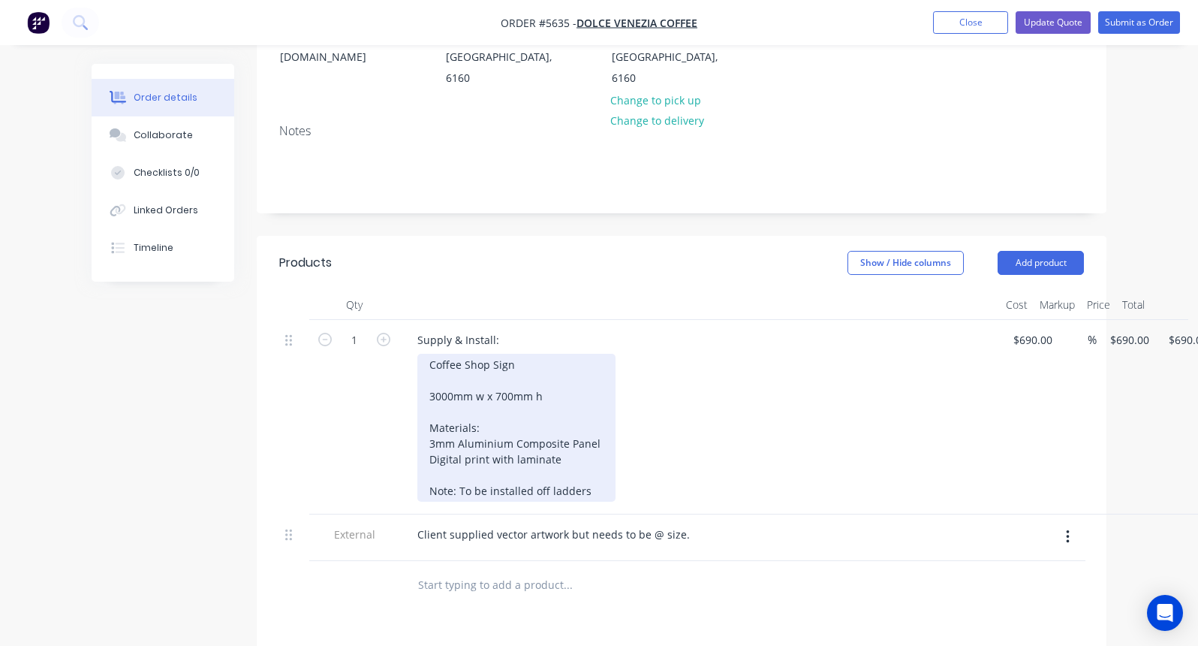
click at [510, 354] on div "Coffee Shop Sign 3000mm w x 700mm h Materials: 3mm Aluminium Composite Panel Di…" at bounding box center [516, 428] width 198 height 148
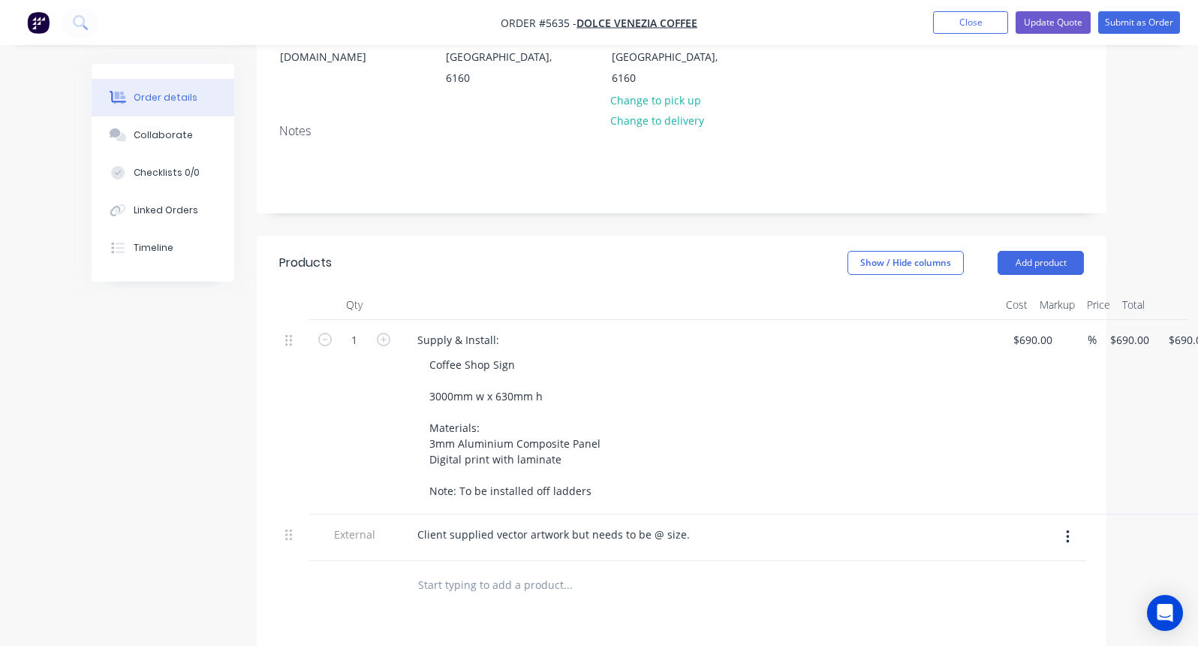
click at [690, 387] on div "Coffee Shop Sign 3000mm w x 630mm h Materials: 3mm Aluminium Composite Panel Di…" at bounding box center [705, 428] width 577 height 148
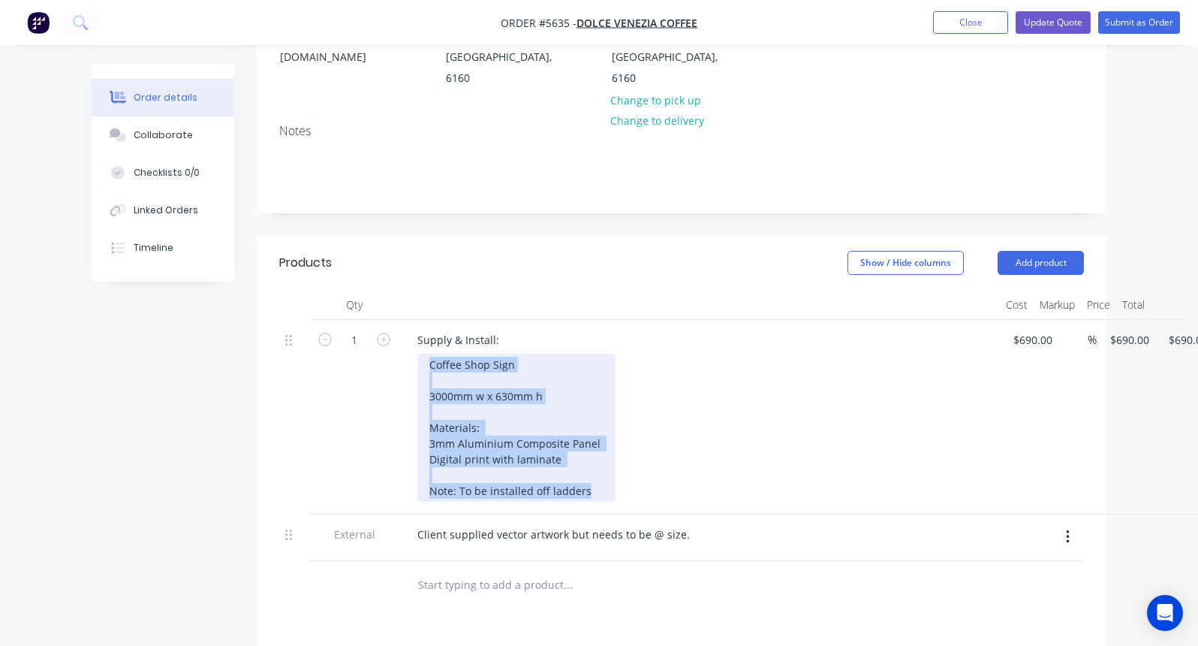
drag, startPoint x: 596, startPoint y: 451, endPoint x: 394, endPoint y: 277, distance: 266.7
click at [394, 320] on div "1 Supply & Install: Coffee Shop Sign 3000mm w x 630mm h Materials: 3mm Aluminiu…" at bounding box center [681, 417] width 805 height 194
click at [432, 354] on div "Coffee Shop Sign 3000mm w x 630mm h Materials: 3mm Aluminium Composite Panel Di…" at bounding box center [516, 428] width 198 height 148
drag, startPoint x: 599, startPoint y: 450, endPoint x: 392, endPoint y: 307, distance: 252.0
click at [392, 320] on div "1 Supply & Install: External Coffee Shop Sign 3000mm w x 630mm h Materials: 3mm…" at bounding box center [681, 417] width 805 height 194
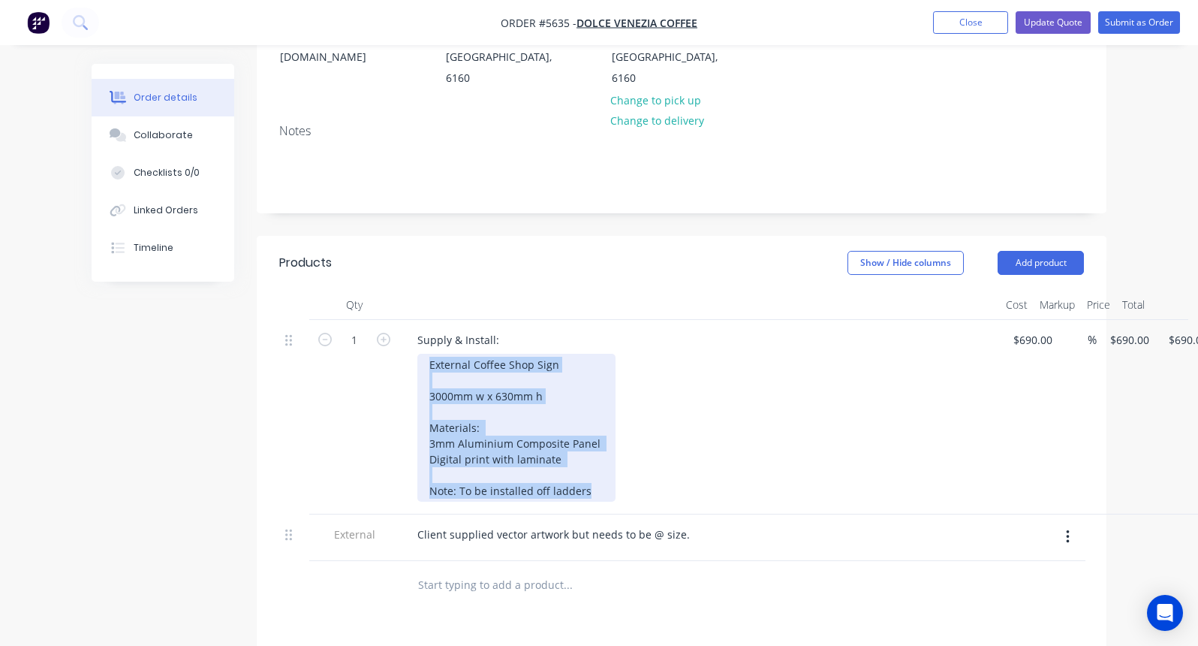
copy div "External Coffee Shop Sign 3000mm w x 630mm h Materials: 3mm Aluminium Composite…"
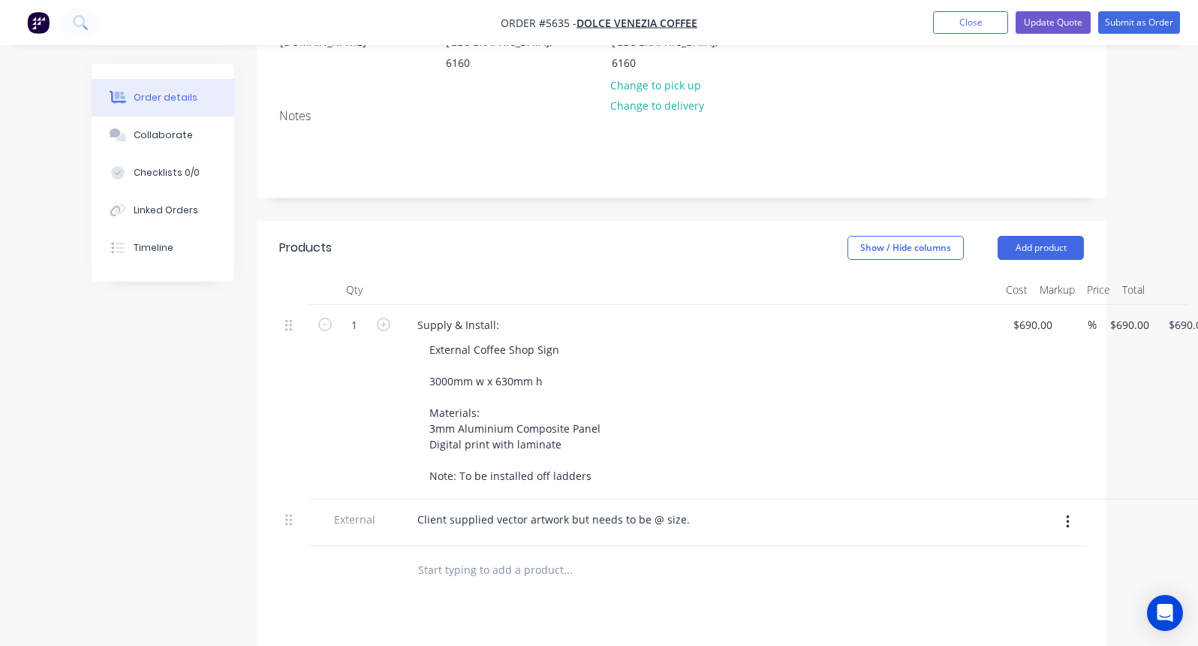
click at [446, 555] on input "text" at bounding box center [567, 570] width 300 height 30
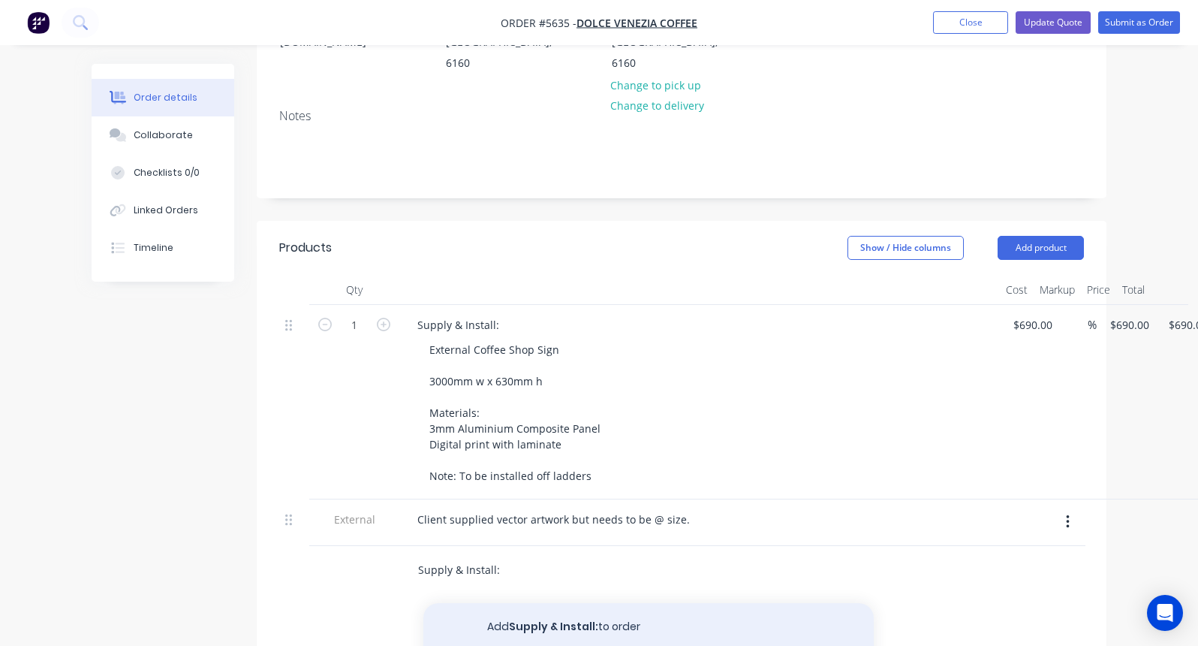
type input "Supply & Install:"
click at [485, 603] on button "Add Supply & Install: to order" at bounding box center [648, 627] width 450 height 48
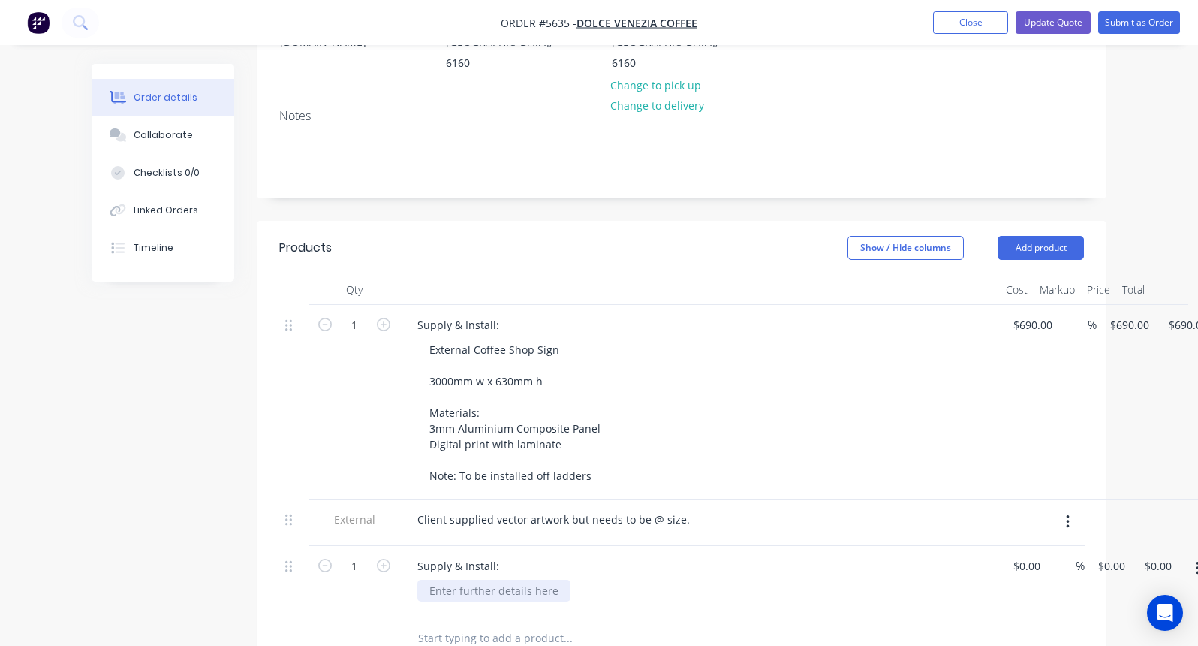
click at [465, 580] on div at bounding box center [493, 591] width 153 height 22
paste div
drag, startPoint x: 472, startPoint y: 552, endPoint x: 408, endPoint y: 552, distance: 63.8
click at [408, 552] on div "Supply & Install: External Coffee Shop Sign 3000mm w x 630mm h Materials: 3mm A…" at bounding box center [699, 643] width 601 height 194
drag, startPoint x: 456, startPoint y: 578, endPoint x: 392, endPoint y: 578, distance: 64.6
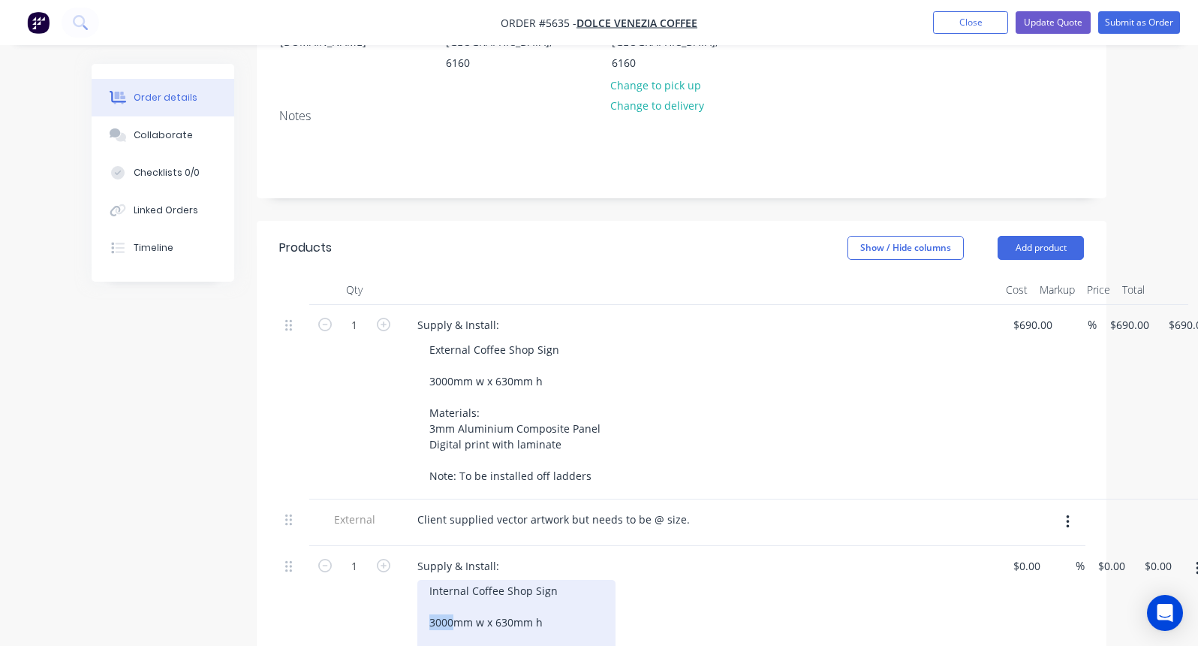
click at [392, 578] on div "1 Supply & Install: Internal Coffee Shop Sign 3000mm w x 630mm h Materials: 3mm…" at bounding box center [681, 643] width 805 height 194
click at [512, 581] on div "Internal Coffee Shop Sign 1300mm w x 630mm h Materials: 3mm Aluminium Composite…" at bounding box center [516, 654] width 198 height 148
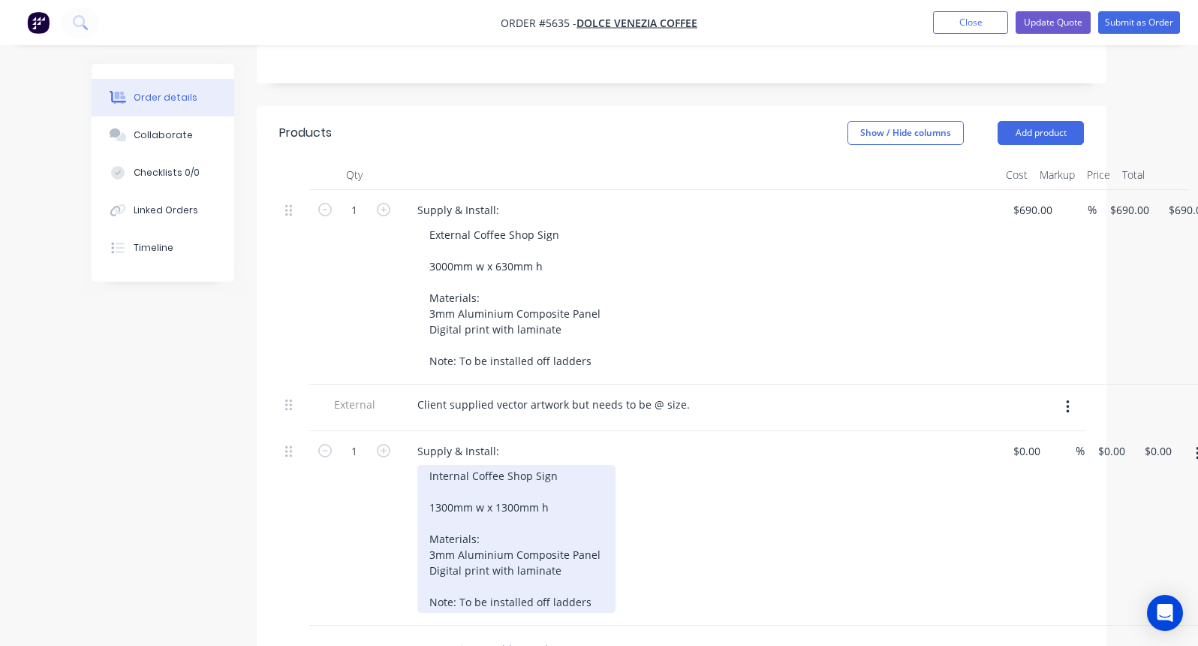
scroll to position [376, 0]
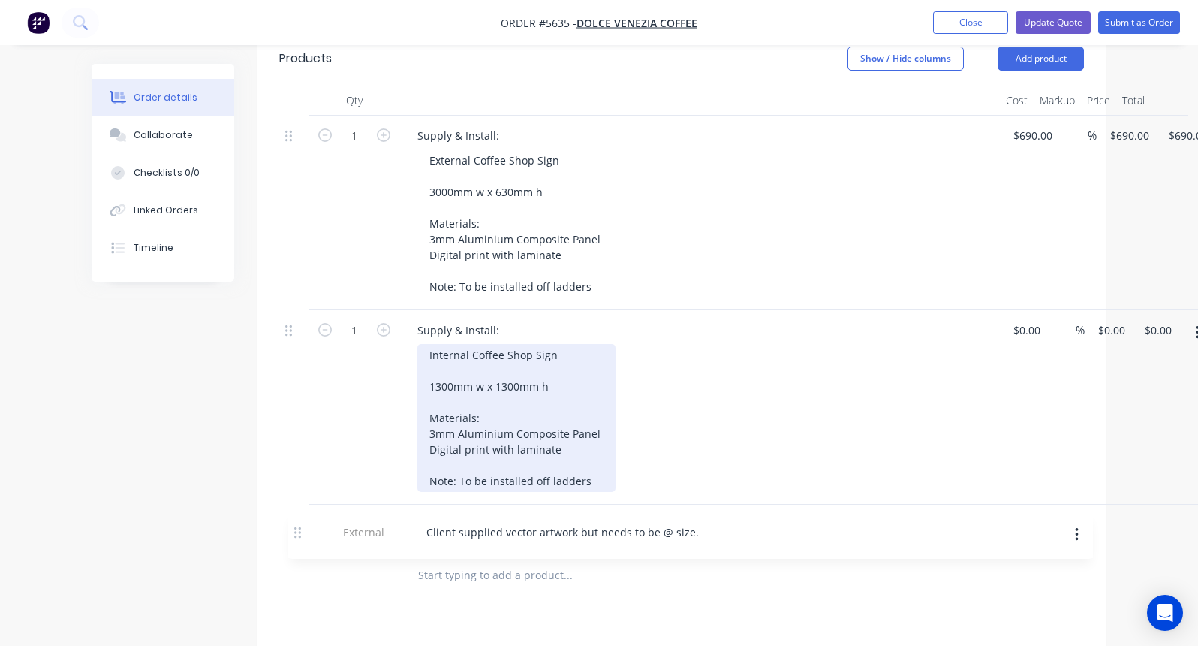
drag, startPoint x: 288, startPoint y: 345, endPoint x: 297, endPoint y: 541, distance: 196.9
click at [297, 541] on div "Qty Cost Markup Price Total 1 Supply & Install: External Coffee Shop Sign 3000m…" at bounding box center [682, 343] width 850 height 514
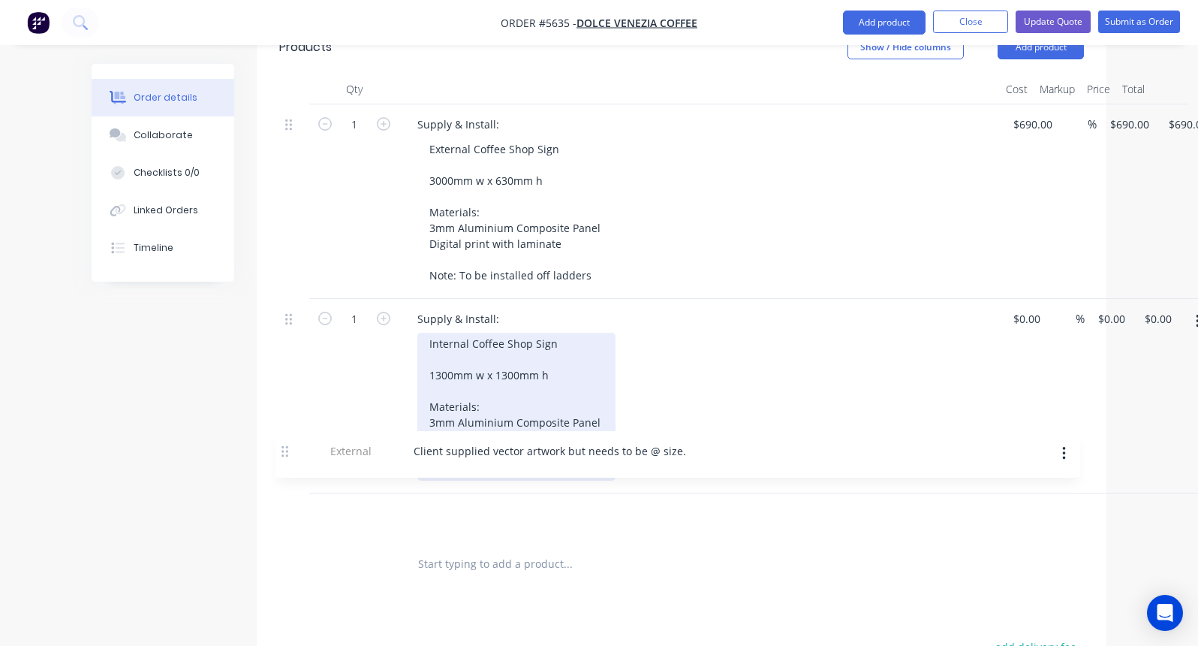
drag, startPoint x: 287, startPoint y: 276, endPoint x: 283, endPoint y: 456, distance: 180.2
click at [283, 456] on div "1 Supply & Install: External Coffee Shop Sign 3000mm w x 630mm h Materials: 3mm…" at bounding box center [681, 321] width 805 height 435
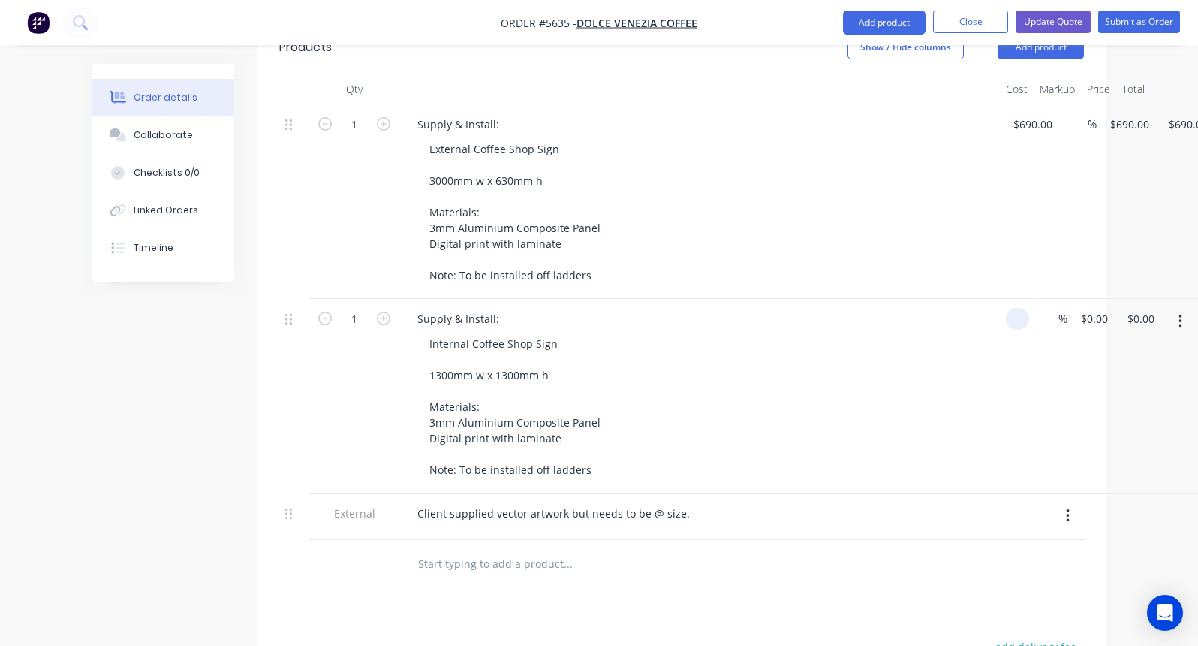
click at [1023, 308] on input at bounding box center [1020, 319] width 17 height 22
type input "$405.00"
click at [923, 366] on div "Internal Coffee Shop Sign 1300mm w x 1300mm h Materials: 3mm Aluminium Composit…" at bounding box center [705, 407] width 577 height 148
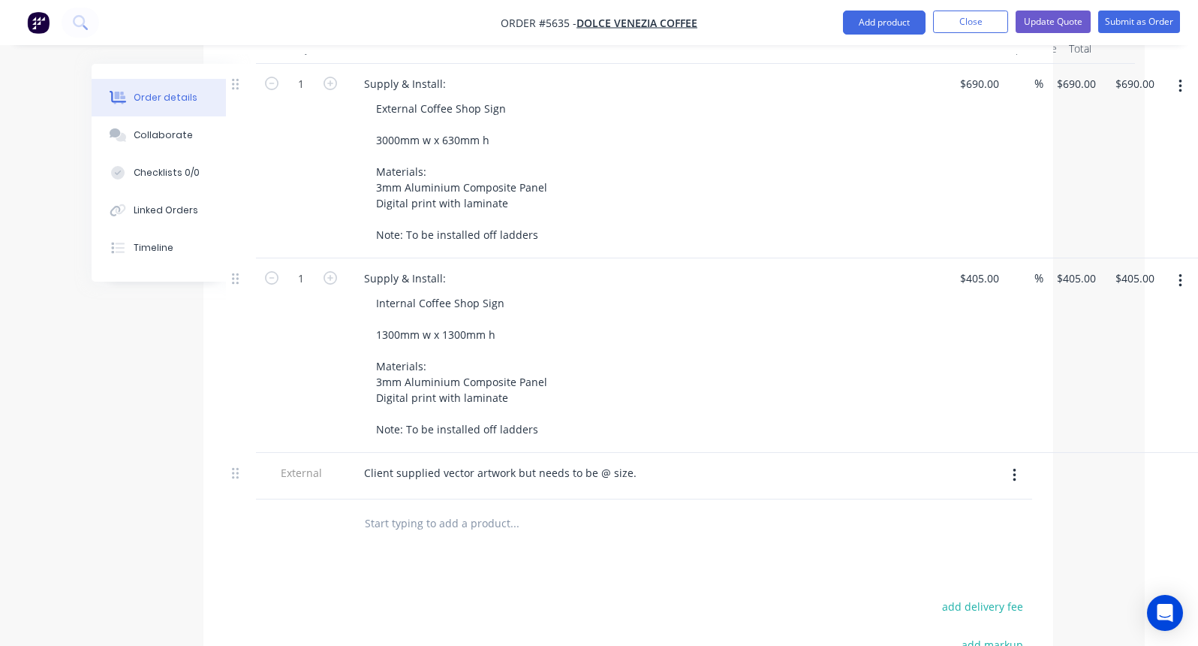
scroll to position [460, 53]
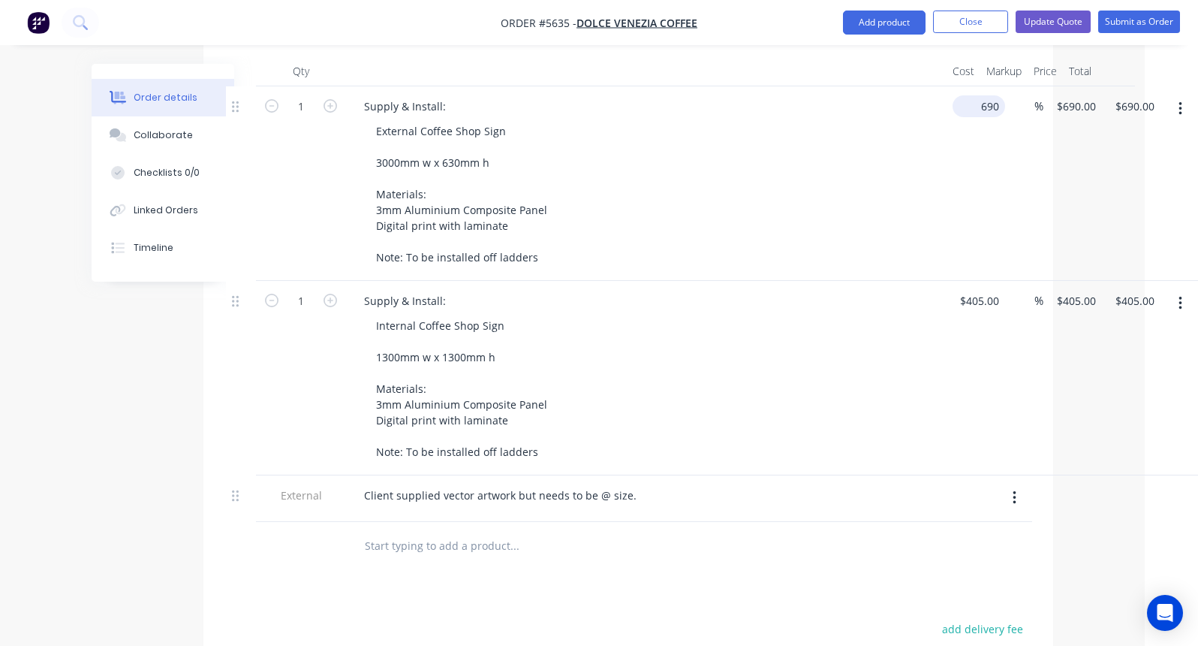
click at [980, 95] on input "690" at bounding box center [982, 106] width 47 height 22
type input "$705.00"
click at [759, 220] on div "External Coffee Shop Sign 3000mm w x 630mm h Materials: 3mm Aluminium Composite…" at bounding box center [652, 194] width 577 height 148
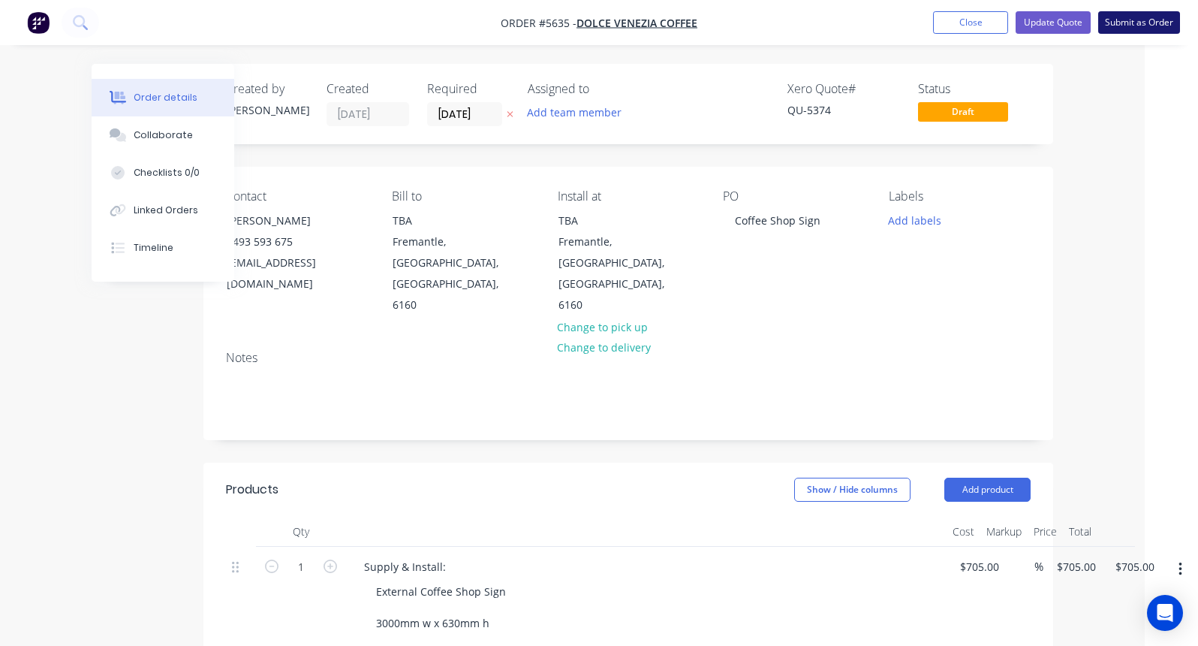
scroll to position [0, 53]
click at [1048, 24] on button "Update Quote" at bounding box center [1053, 22] width 75 height 23
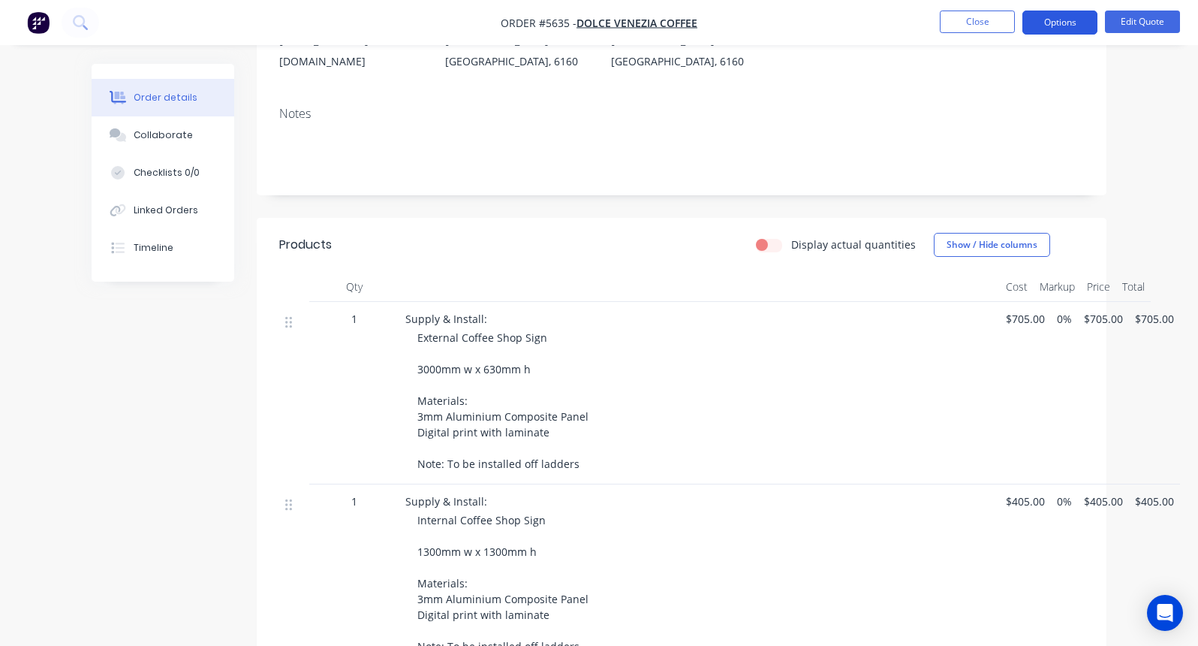
scroll to position [224, 0]
click at [1060, 24] on button "Options" at bounding box center [1059, 23] width 75 height 24
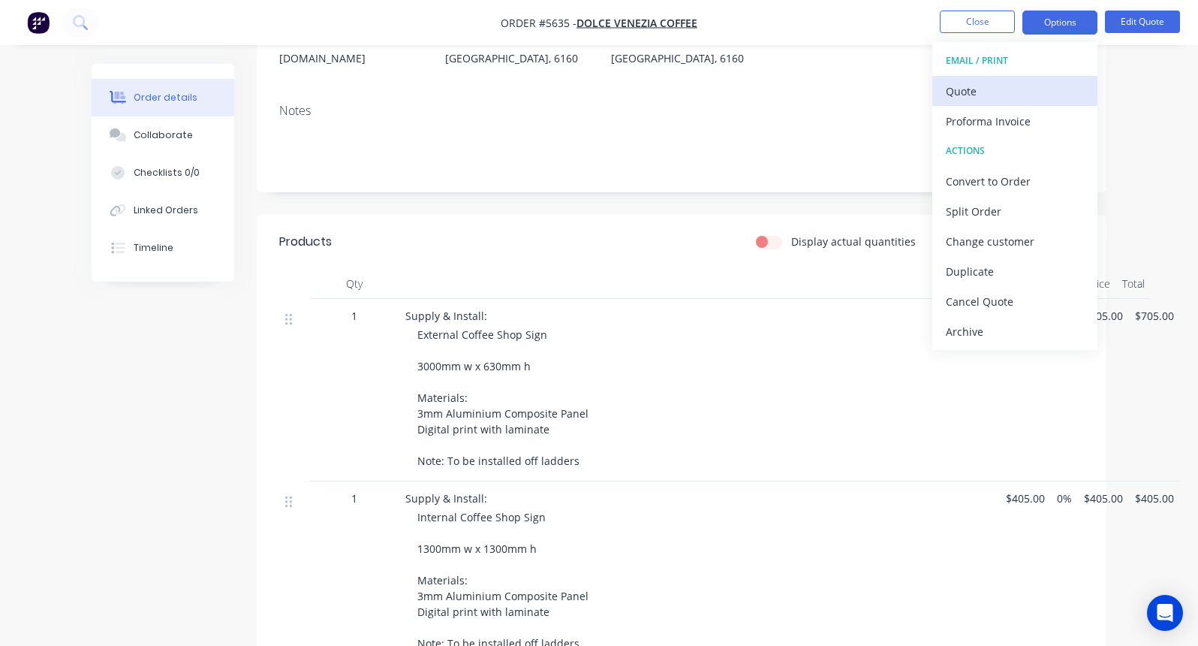
click at [987, 86] on div "Quote" at bounding box center [1015, 91] width 138 height 22
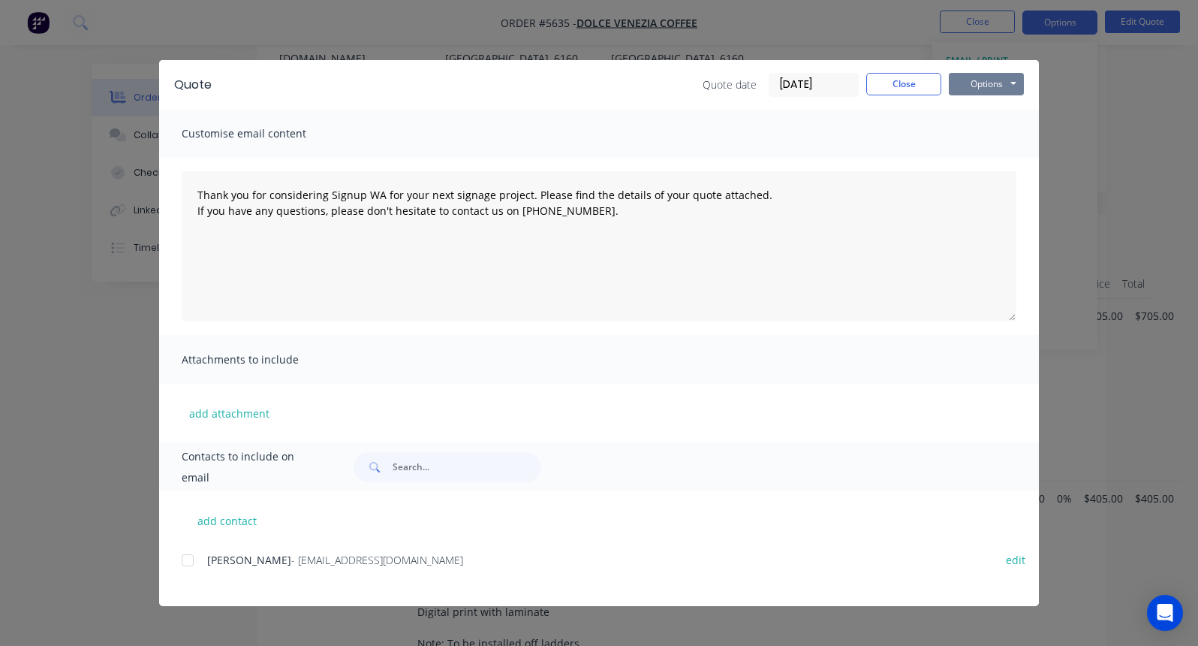
click at [989, 87] on button "Options" at bounding box center [986, 84] width 75 height 23
click at [986, 131] on button "Print" at bounding box center [997, 135] width 96 height 25
type textarea "Thank you for considering Signup WA for your next signage project. Please find …"
click at [895, 89] on button "Close" at bounding box center [903, 84] width 75 height 23
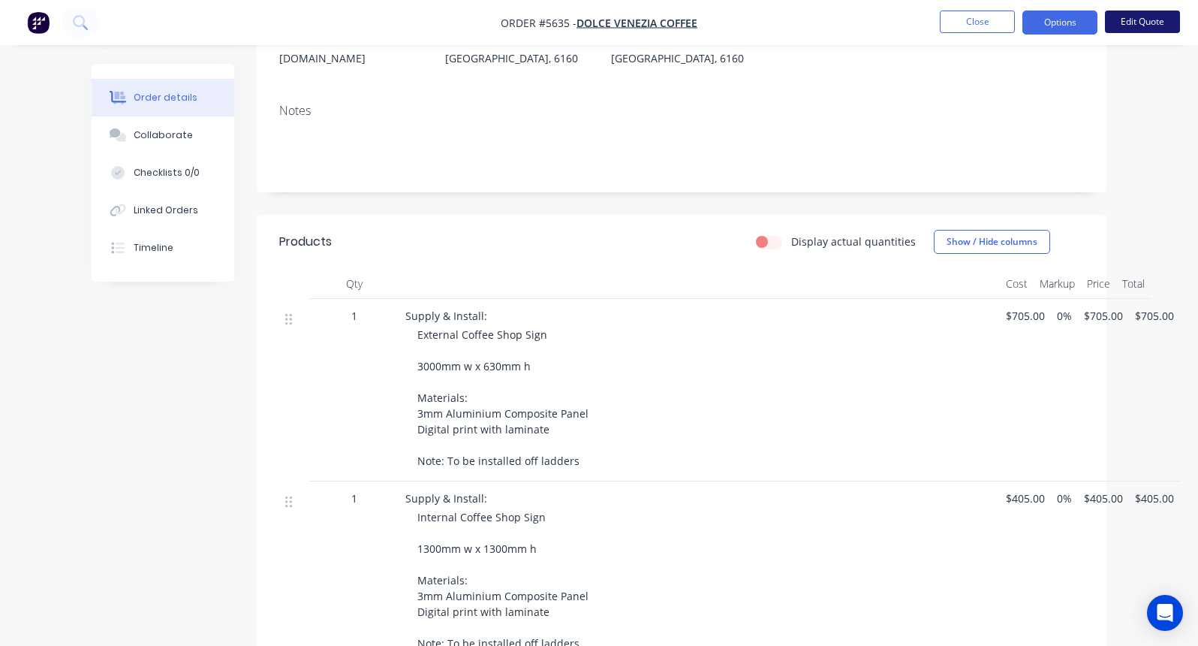
click at [1137, 26] on button "Edit Quote" at bounding box center [1142, 22] width 75 height 23
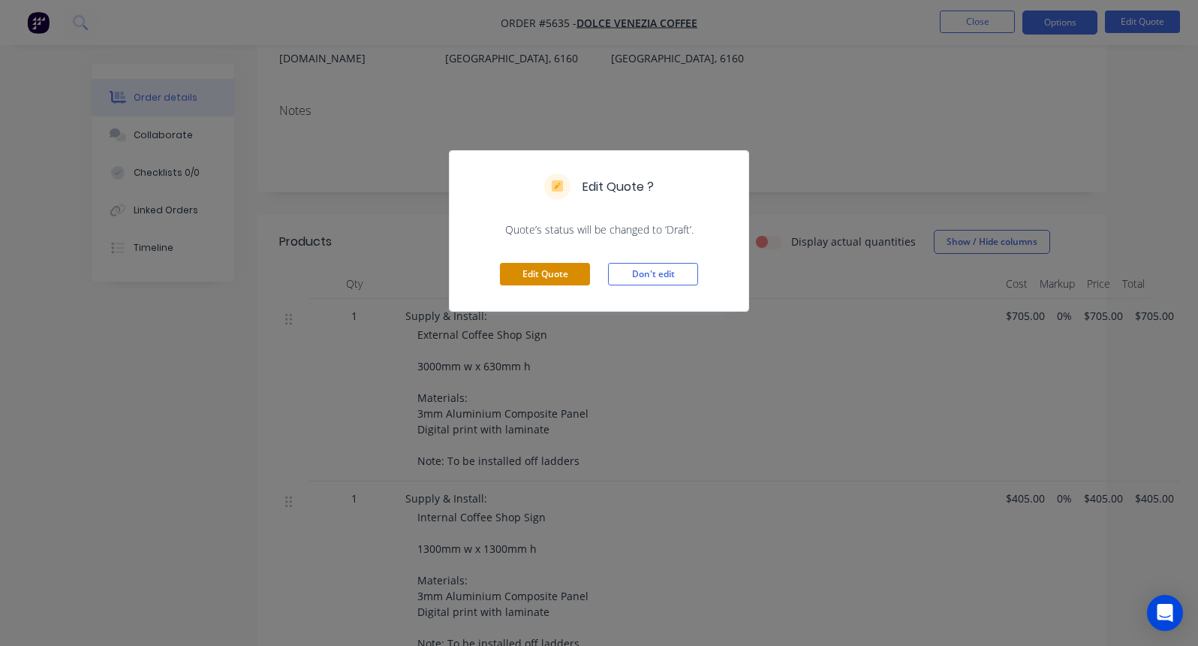
click at [522, 272] on button "Edit Quote" at bounding box center [545, 274] width 90 height 23
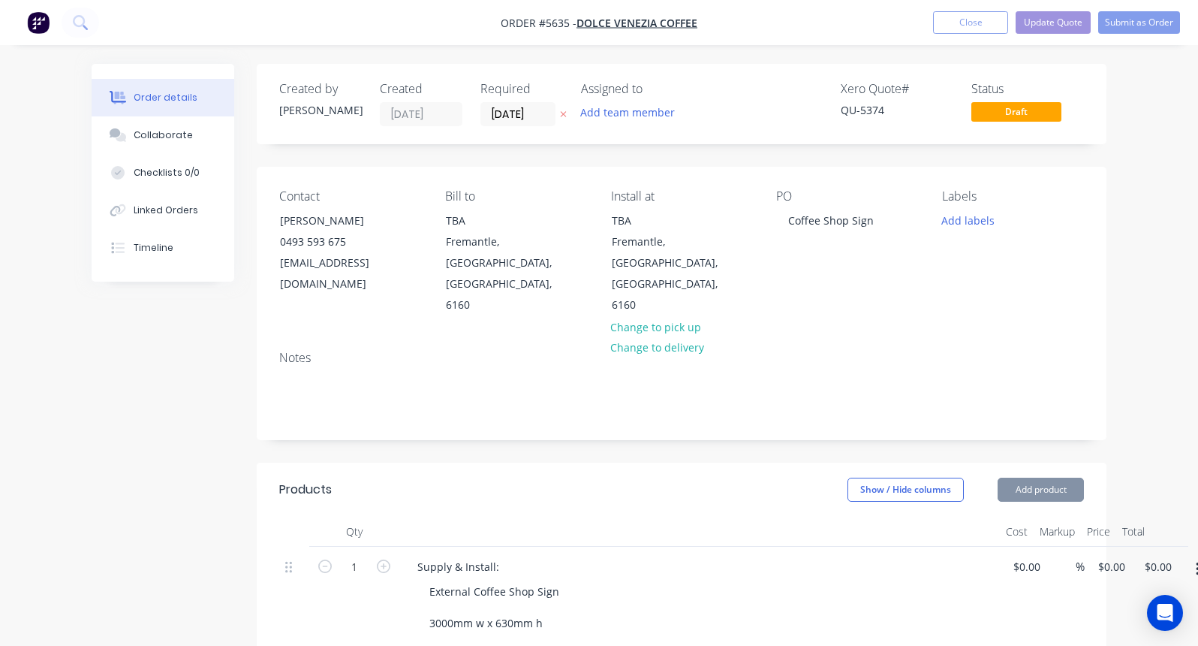
type input "$705.00"
type input "$405.00"
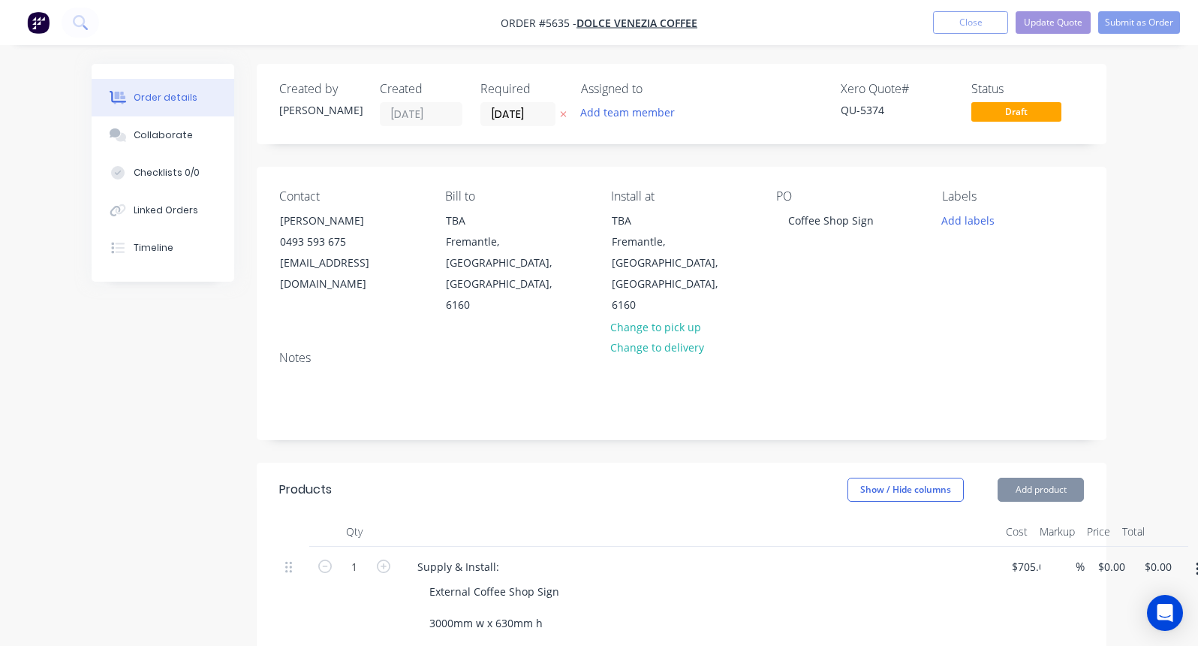
type input "$405.00"
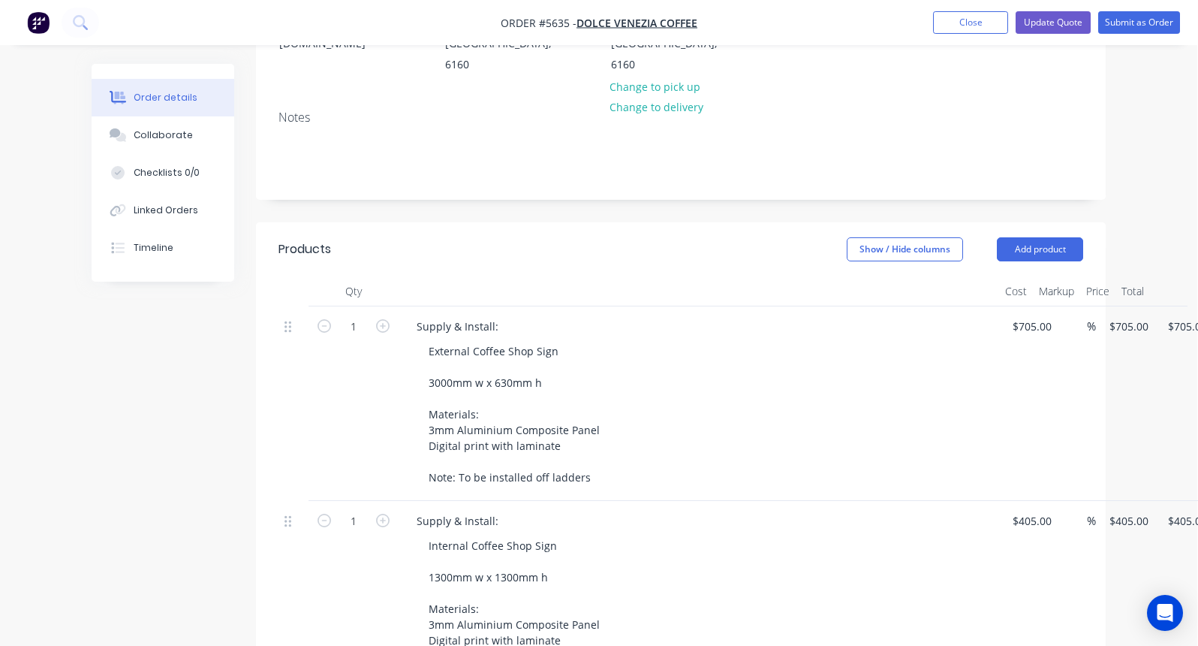
scroll to position [394, 1]
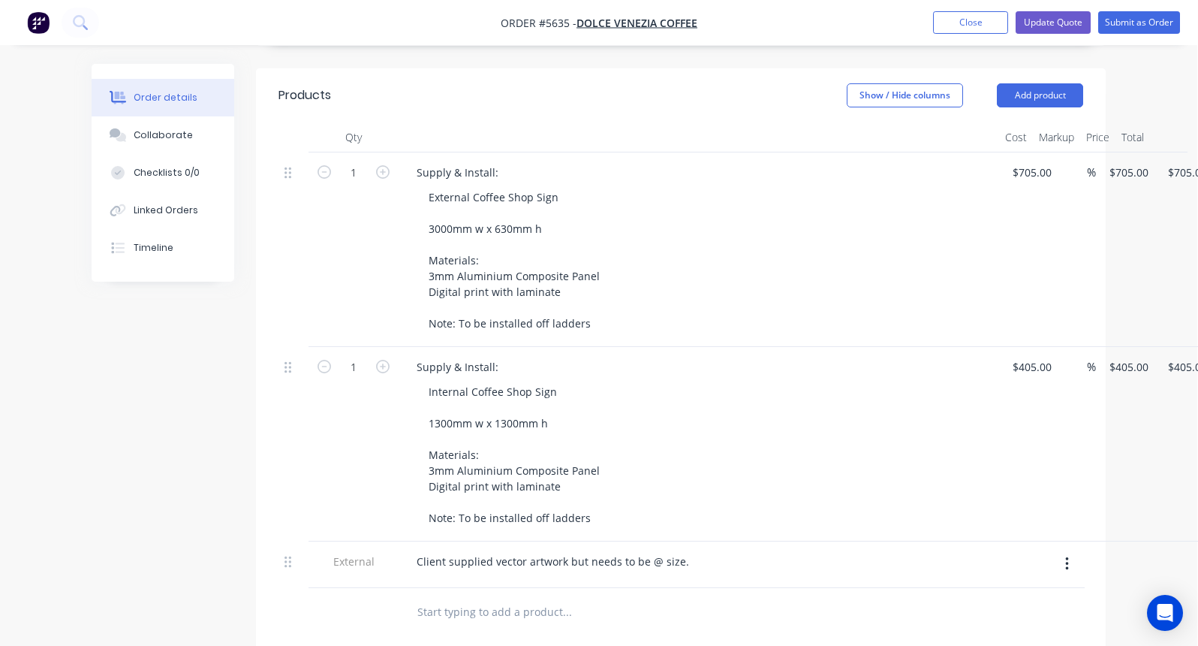
click at [441, 597] on input "text" at bounding box center [567, 612] width 300 height 30
type input "Artwork"
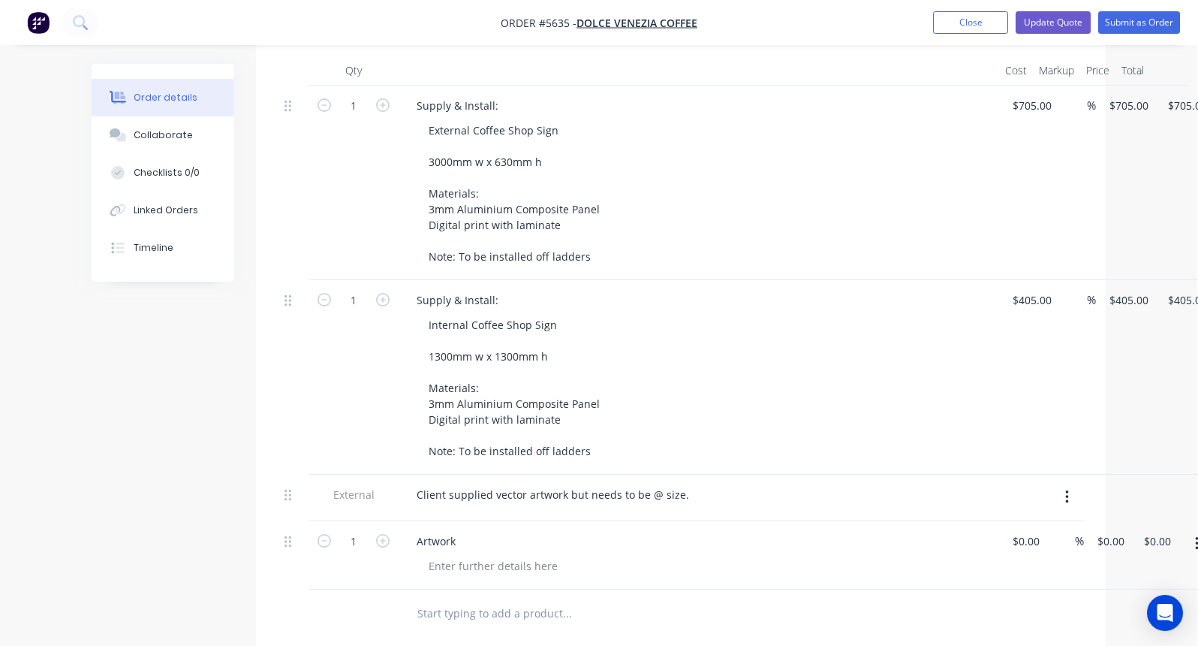
scroll to position [467, 1]
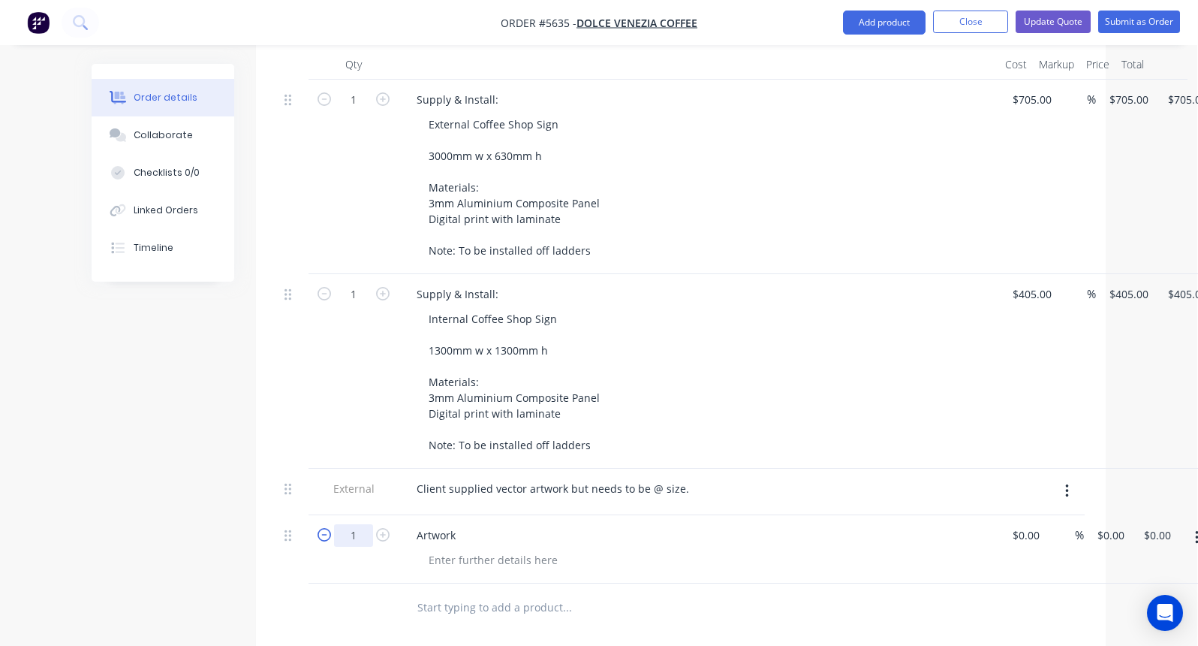
drag, startPoint x: 366, startPoint y: 494, endPoint x: 330, endPoint y: 494, distance: 36.0
click at [330, 522] on form "1" at bounding box center [354, 533] width 78 height 23
type input "0.5"
click at [452, 524] on div "Artwork" at bounding box center [436, 535] width 63 height 22
click at [452, 549] on div at bounding box center [493, 560] width 153 height 22
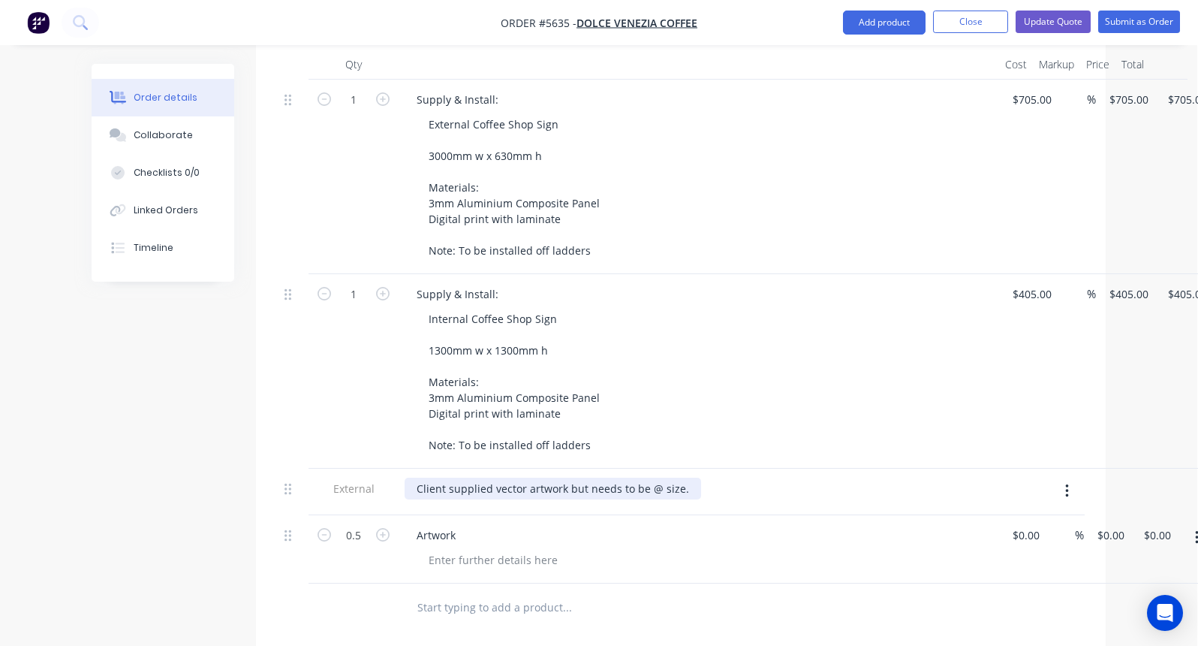
click at [688, 477] on div "Client supplied vector artwork but needs to be @ size." at bounding box center [553, 488] width 297 height 22
drag, startPoint x: 688, startPoint y: 444, endPoint x: 399, endPoint y: 433, distance: 289.9
click at [399, 468] on div "Client supplied vector artwork but needs to be @ size." at bounding box center [699, 491] width 601 height 47
copy div "Client supplied vector artwork but needs to be @ size."
click at [436, 549] on div at bounding box center [493, 560] width 153 height 22
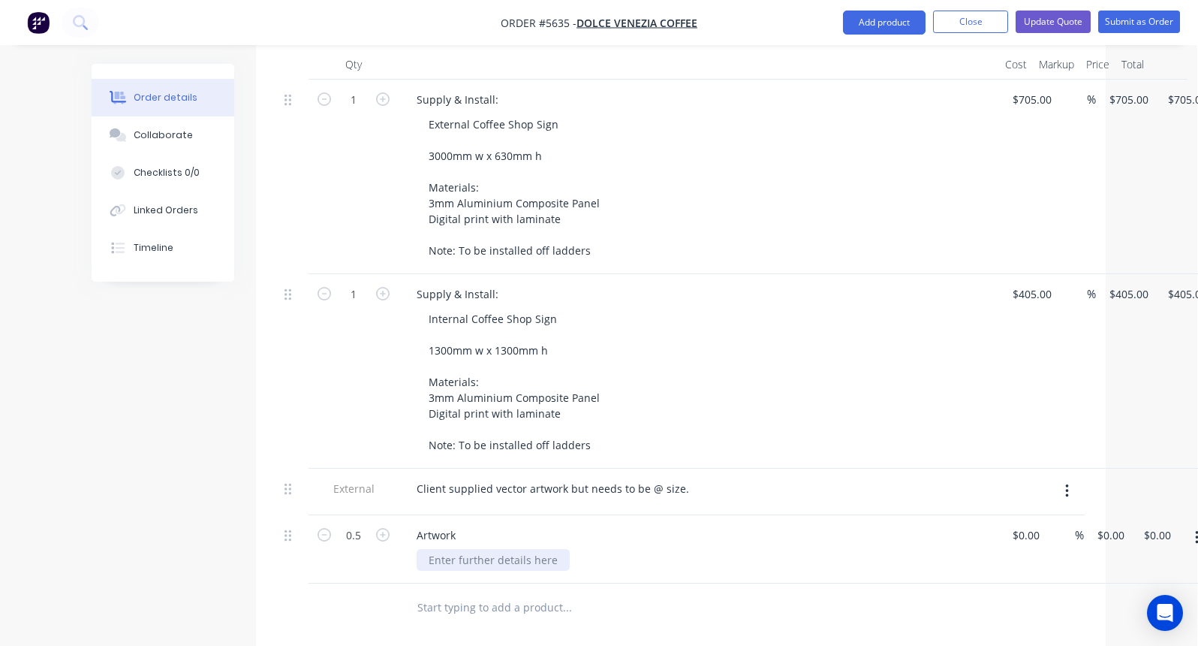
paste div
drag, startPoint x: 693, startPoint y: 516, endPoint x: 597, endPoint y: 516, distance: 96.1
click at [597, 549] on div "Client supplied vector artwork but needs to be @ size." at bounding box center [565, 560] width 297 height 22
click at [1028, 524] on input at bounding box center [1019, 535] width 17 height 22
type input "$45.00"
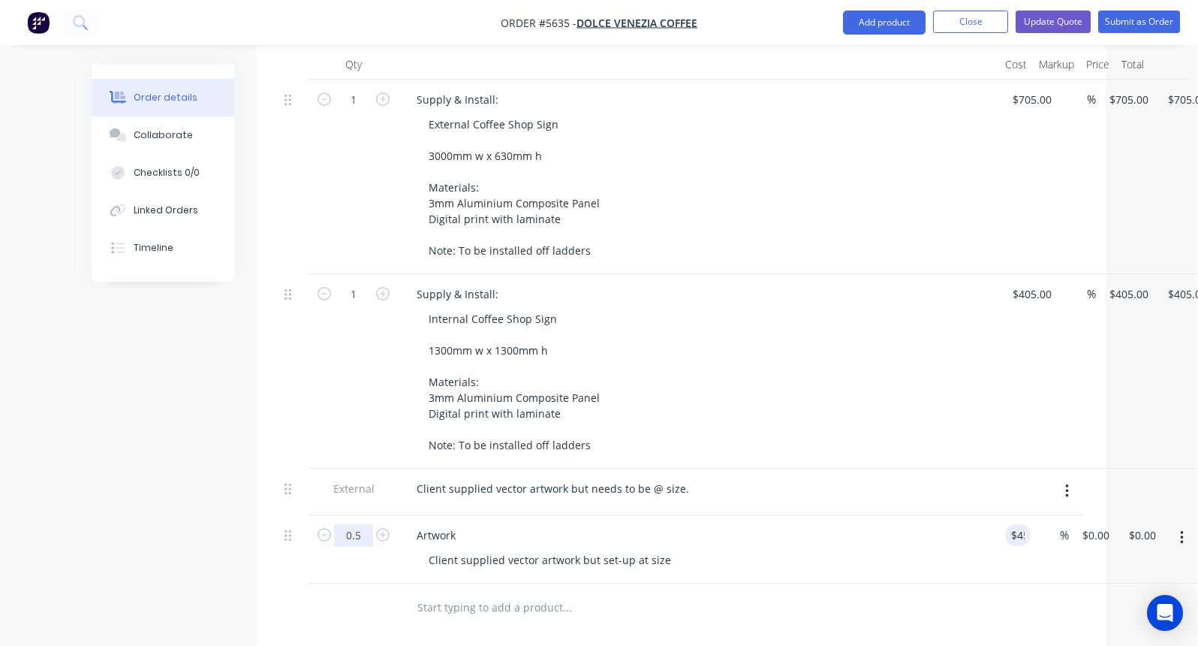
type input "$45.00"
type input "$22.50"
drag, startPoint x: 365, startPoint y: 495, endPoint x: 316, endPoint y: 495, distance: 48.8
click at [316, 522] on form "0.5" at bounding box center [354, 533] width 78 height 23
type input "1"
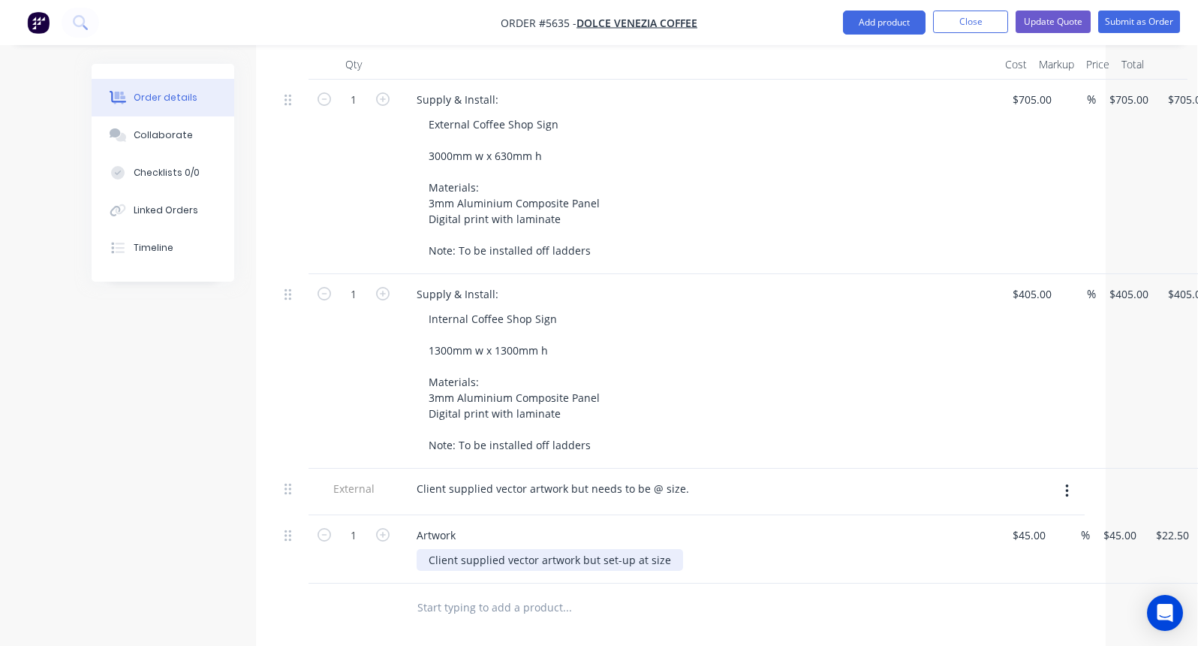
type input "$45.00"
click at [507, 549] on div "Client supplied vector artwork but set-up at size" at bounding box center [550, 560] width 266 height 22
click at [281, 468] on div at bounding box center [293, 491] width 30 height 47
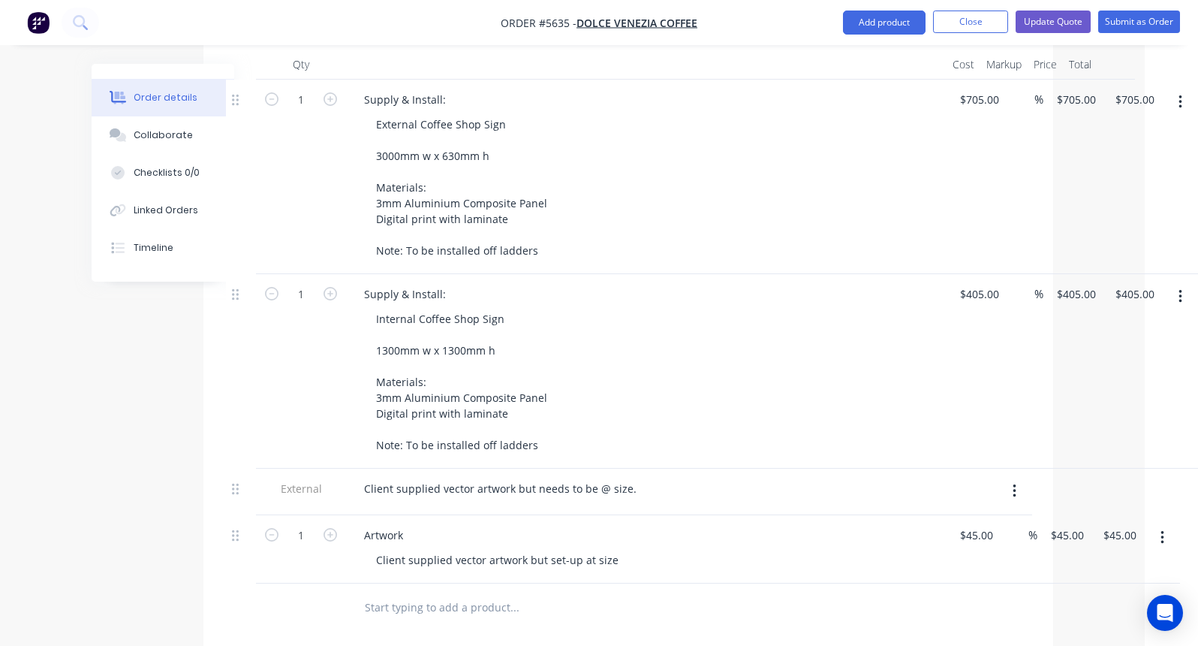
scroll to position [467, 53]
click at [1013, 483] on icon "button" at bounding box center [1015, 491] width 4 height 17
click at [926, 549] on div "Delete" at bounding box center [961, 560] width 116 height 22
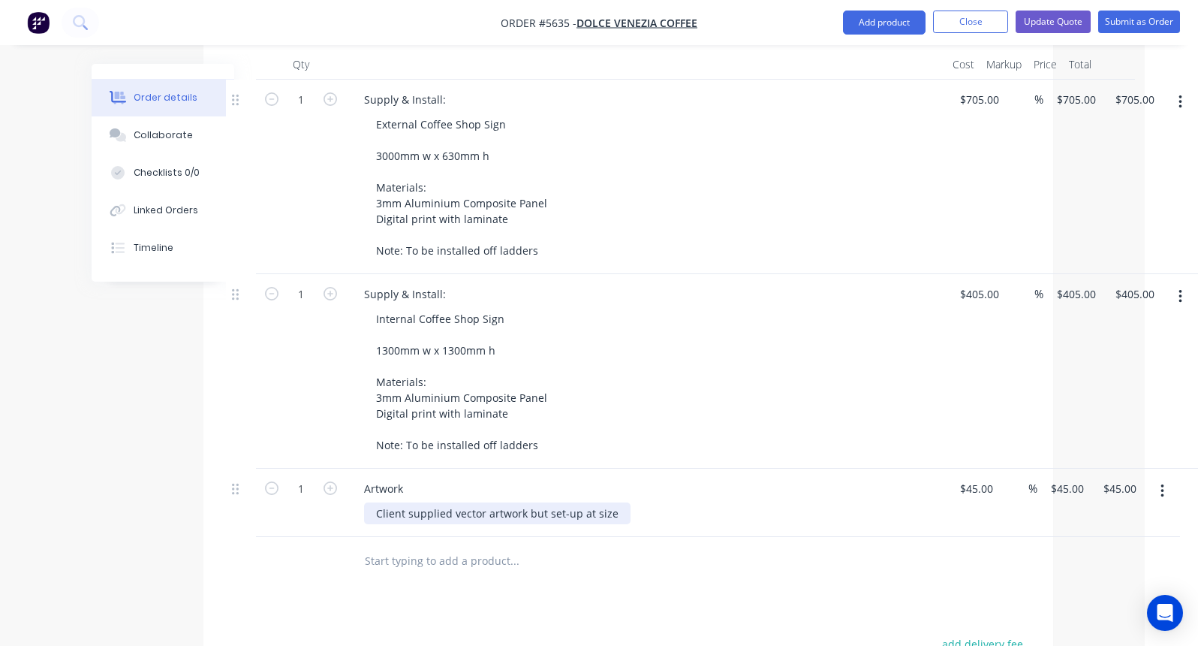
click at [552, 502] on div "Client supplied vector artwork but set-up at size" at bounding box center [497, 513] width 266 height 22
drag, startPoint x: 609, startPoint y: 471, endPoint x: 543, endPoint y: 474, distance: 66.1
click at [543, 502] on div "Client supplied vector artwork but set-up at size" at bounding box center [497, 513] width 266 height 22
click at [598, 502] on div "Client supplied vector artwork but set-up at size" at bounding box center [497, 513] width 266 height 22
drag, startPoint x: 613, startPoint y: 470, endPoint x: 326, endPoint y: 466, distance: 286.8
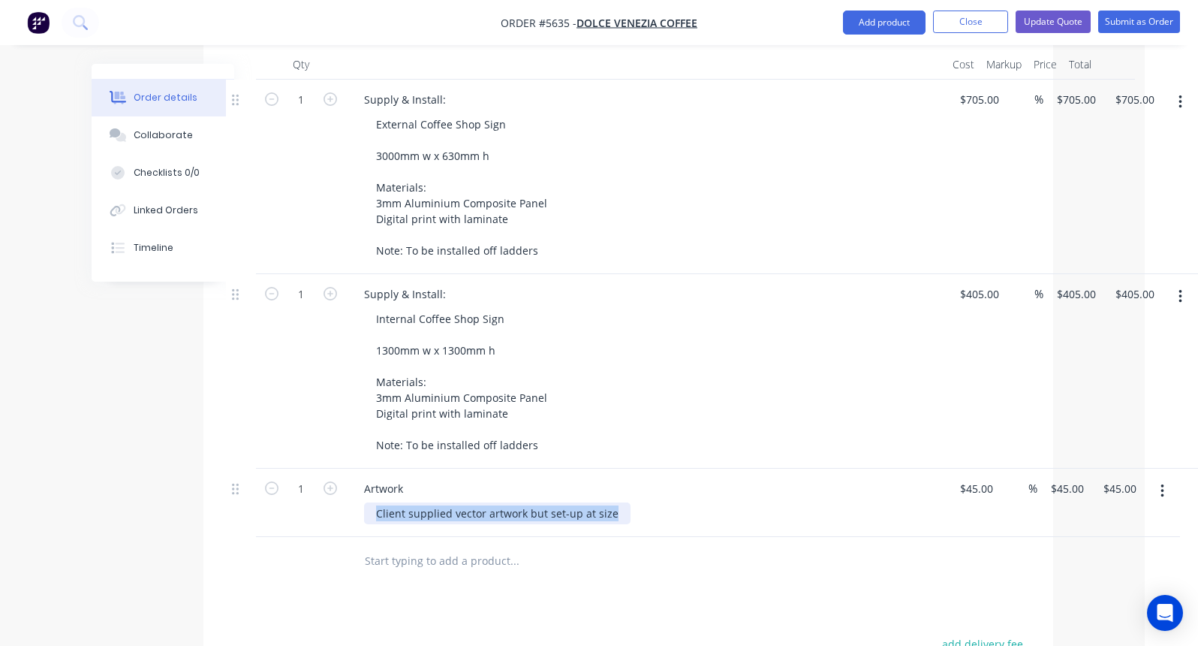
click at [326, 468] on div "1 Artwork Client supplied vector artwork but set-up at size $45.00 $45.00 % $45…" at bounding box center [628, 502] width 805 height 68
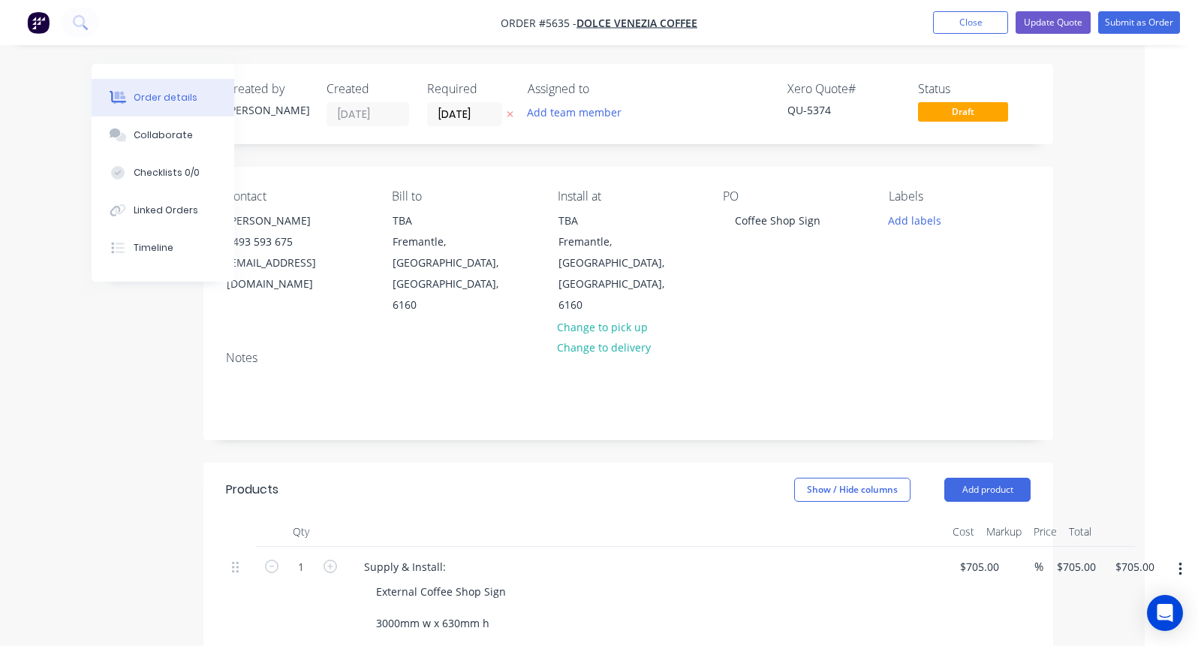
scroll to position [0, 53]
click at [1043, 27] on button "Update Quote" at bounding box center [1053, 22] width 75 height 23
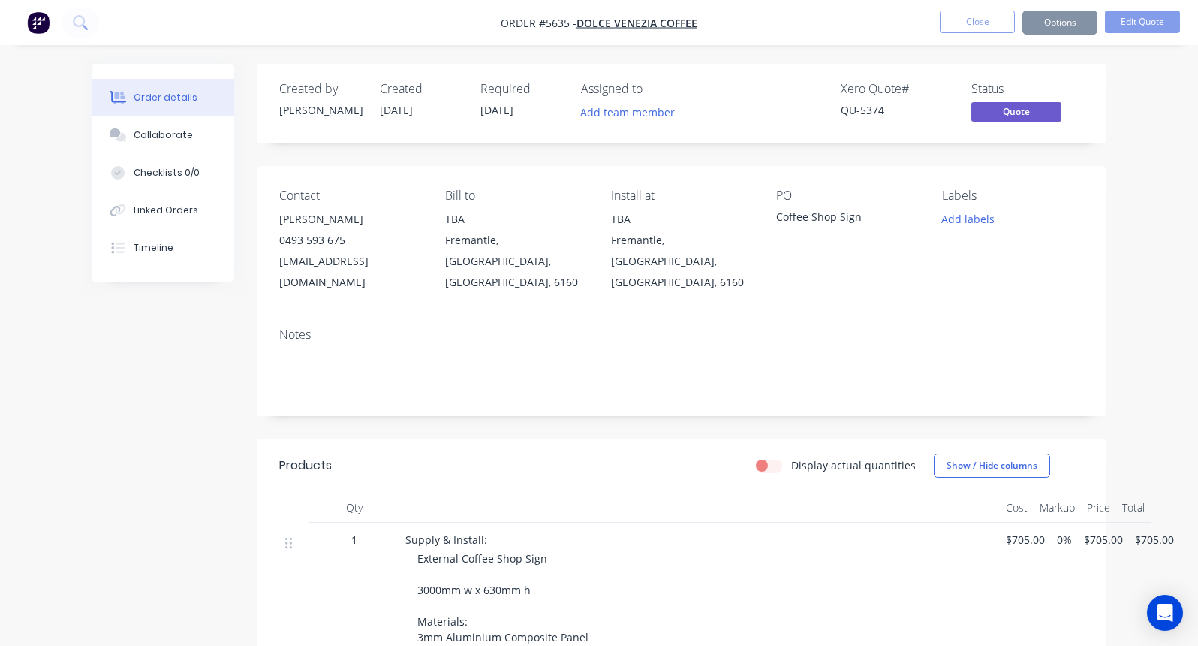
scroll to position [0, 0]
click at [1062, 26] on button "Options" at bounding box center [1059, 23] width 75 height 24
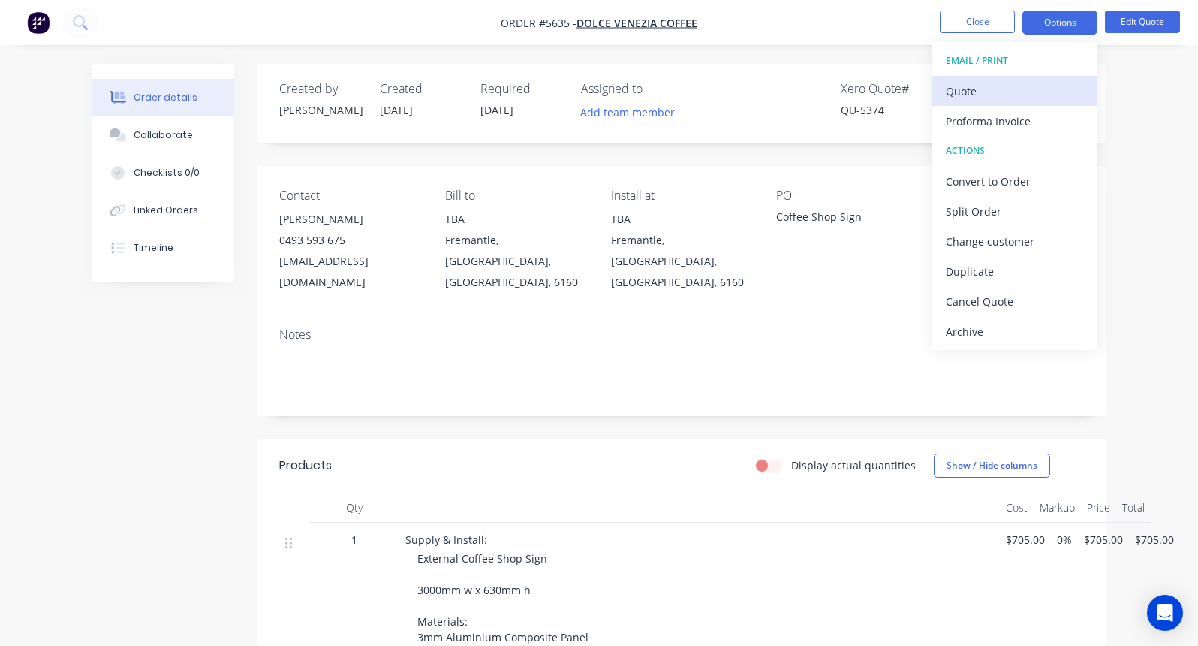
click at [989, 91] on div "Quote" at bounding box center [1015, 91] width 138 height 22
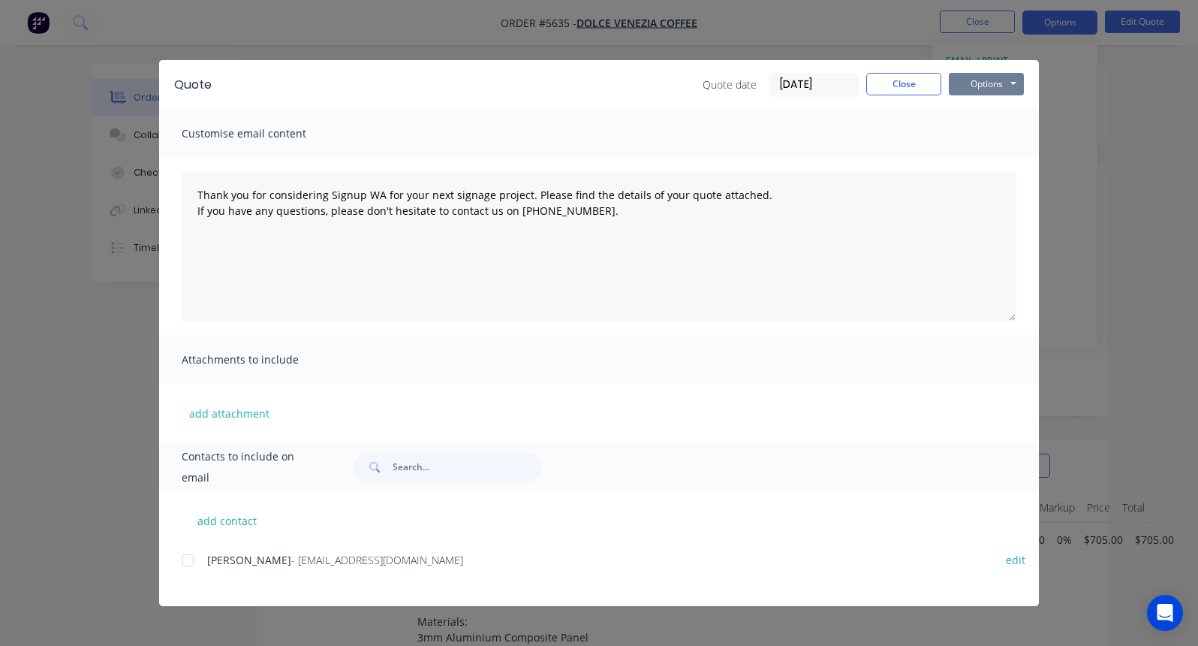
click at [989, 86] on button "Options" at bounding box center [986, 84] width 75 height 23
click at [983, 130] on button "Print" at bounding box center [997, 135] width 96 height 25
type textarea "Thank you for considering Signup WA for your next signage project. Please find …"
click at [904, 85] on button "Close" at bounding box center [903, 84] width 75 height 23
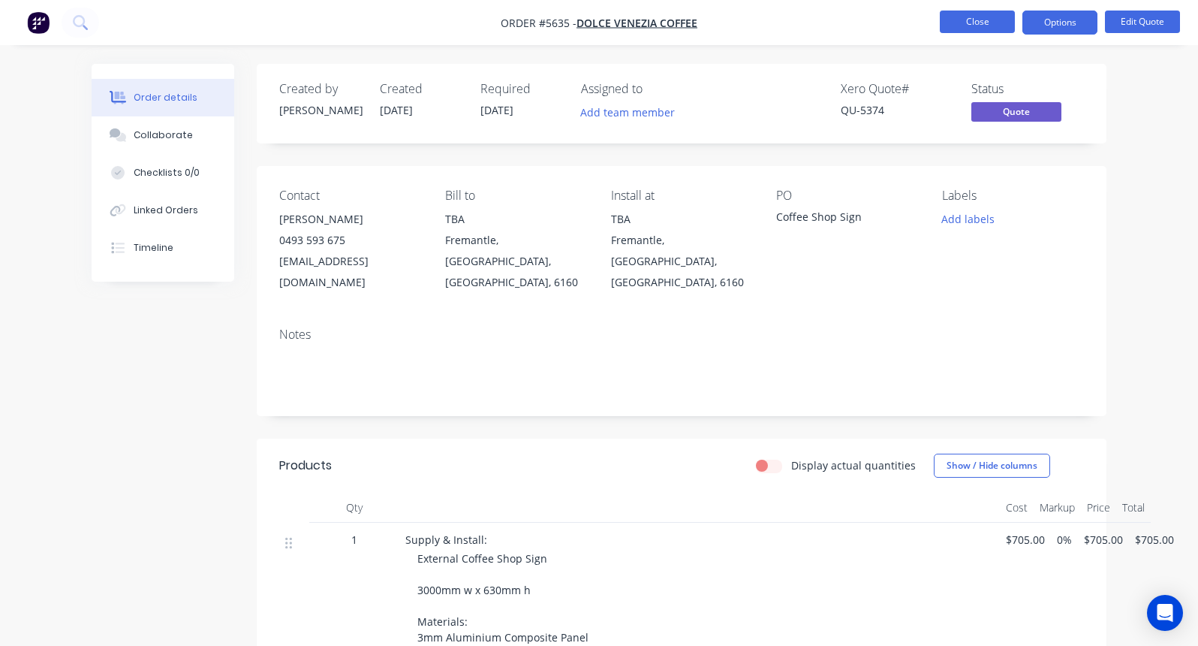
click at [981, 17] on button "Close" at bounding box center [977, 22] width 75 height 23
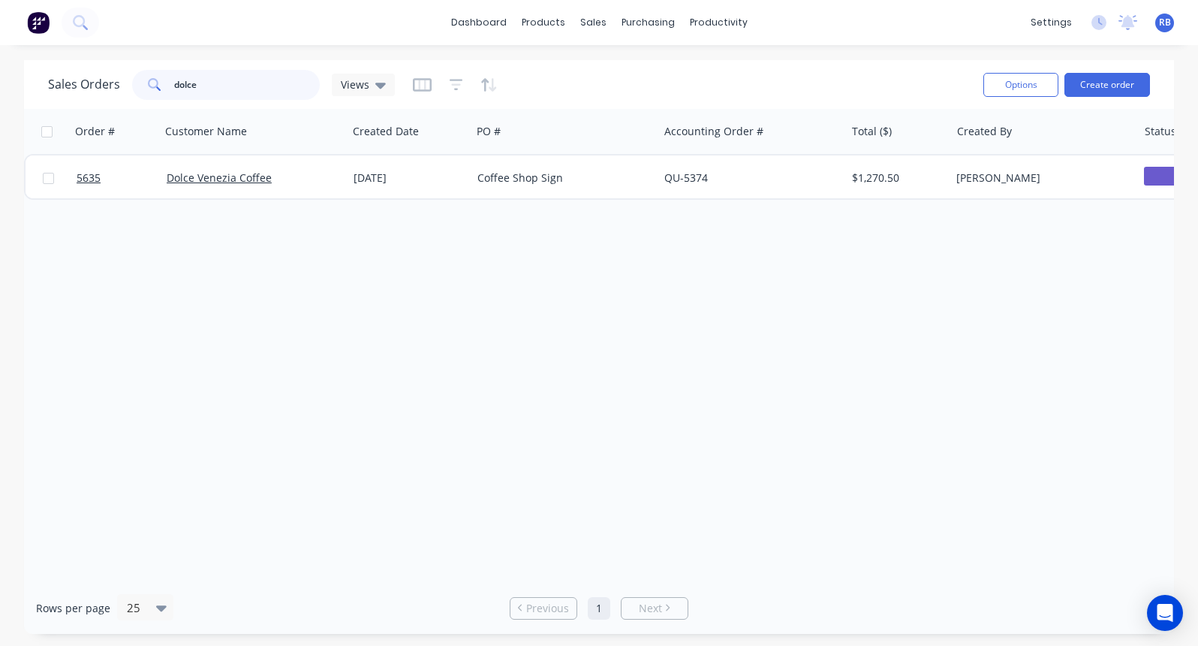
drag, startPoint x: 224, startPoint y: 85, endPoint x: 140, endPoint y: 85, distance: 83.3
click at [140, 85] on div "dolce" at bounding box center [226, 85] width 188 height 30
drag, startPoint x: 229, startPoint y: 85, endPoint x: 134, endPoint y: 85, distance: 94.6
click at [134, 85] on div "exclusive" at bounding box center [226, 85] width 188 height 30
type input "escape"
